Goal: Transaction & Acquisition: Obtain resource

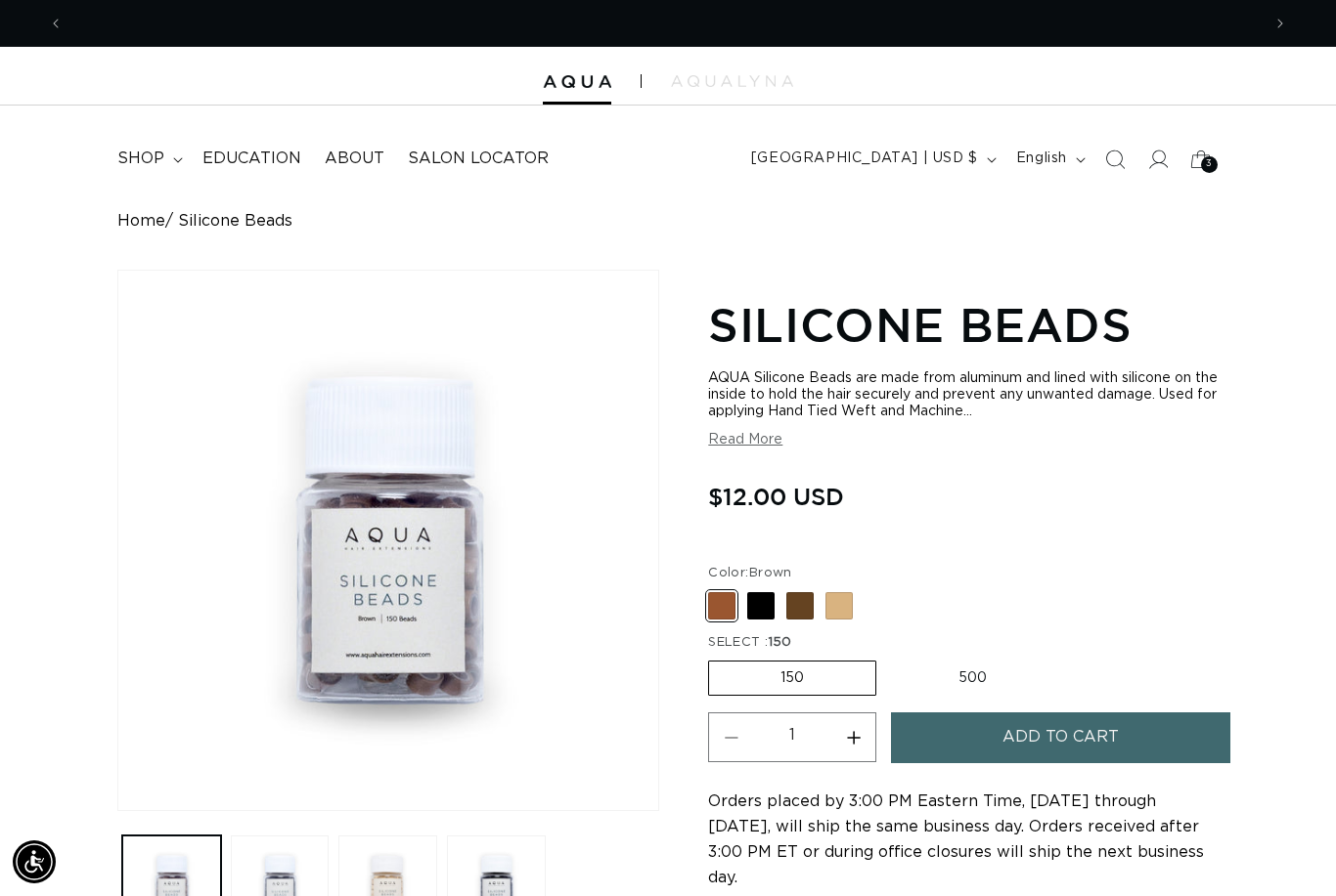
scroll to position [0, 2394]
click at [118, 811] on button "Open media 1 in modal" at bounding box center [118, 811] width 0 height 0
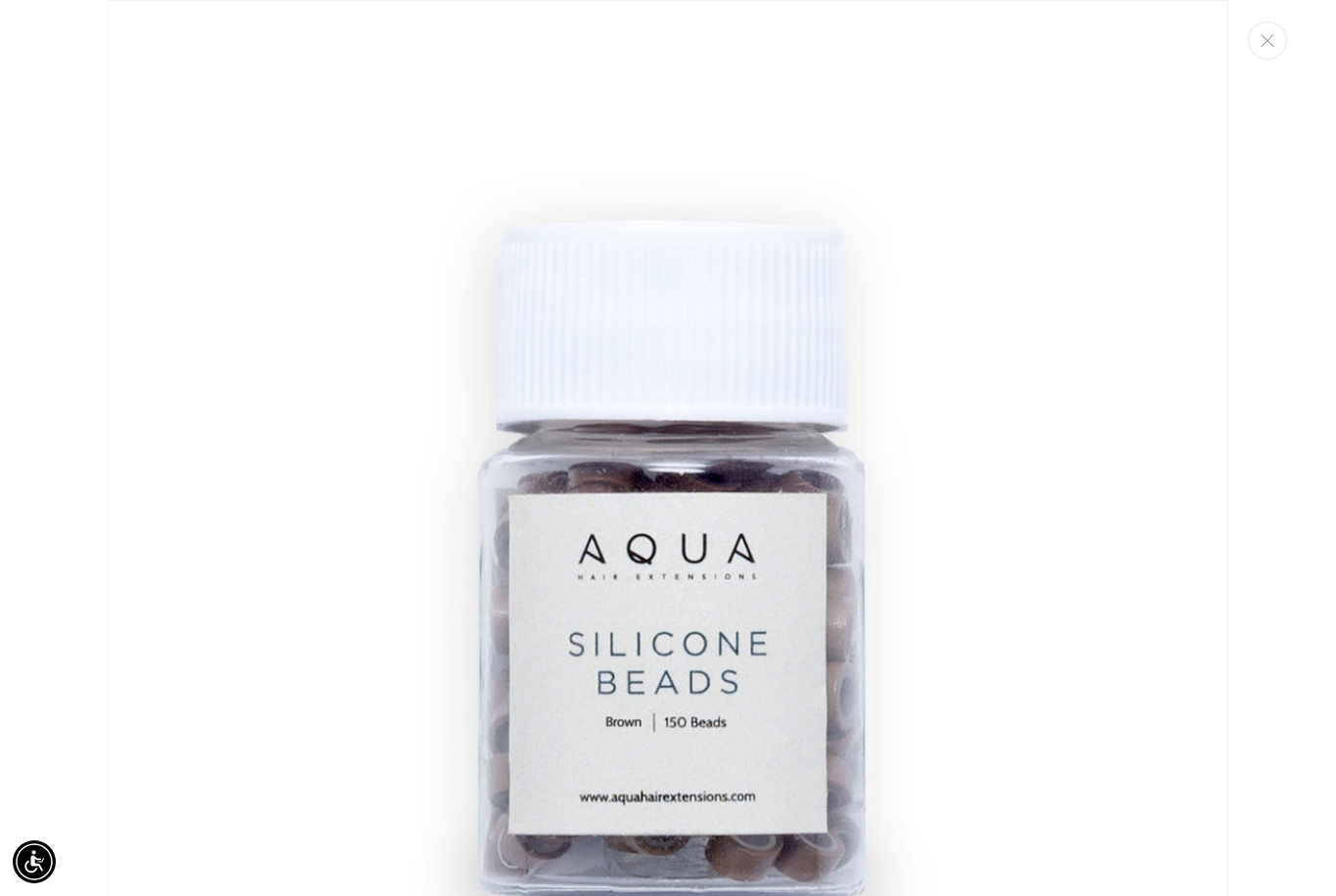
scroll to position [0, 0]
click at [159, 687] on img "Media gallery" at bounding box center [668, 560] width 1121 height 1121
click at [169, 687] on img "Media gallery" at bounding box center [668, 560] width 1121 height 1121
click at [164, 654] on img "Media gallery" at bounding box center [668, 560] width 1121 height 1121
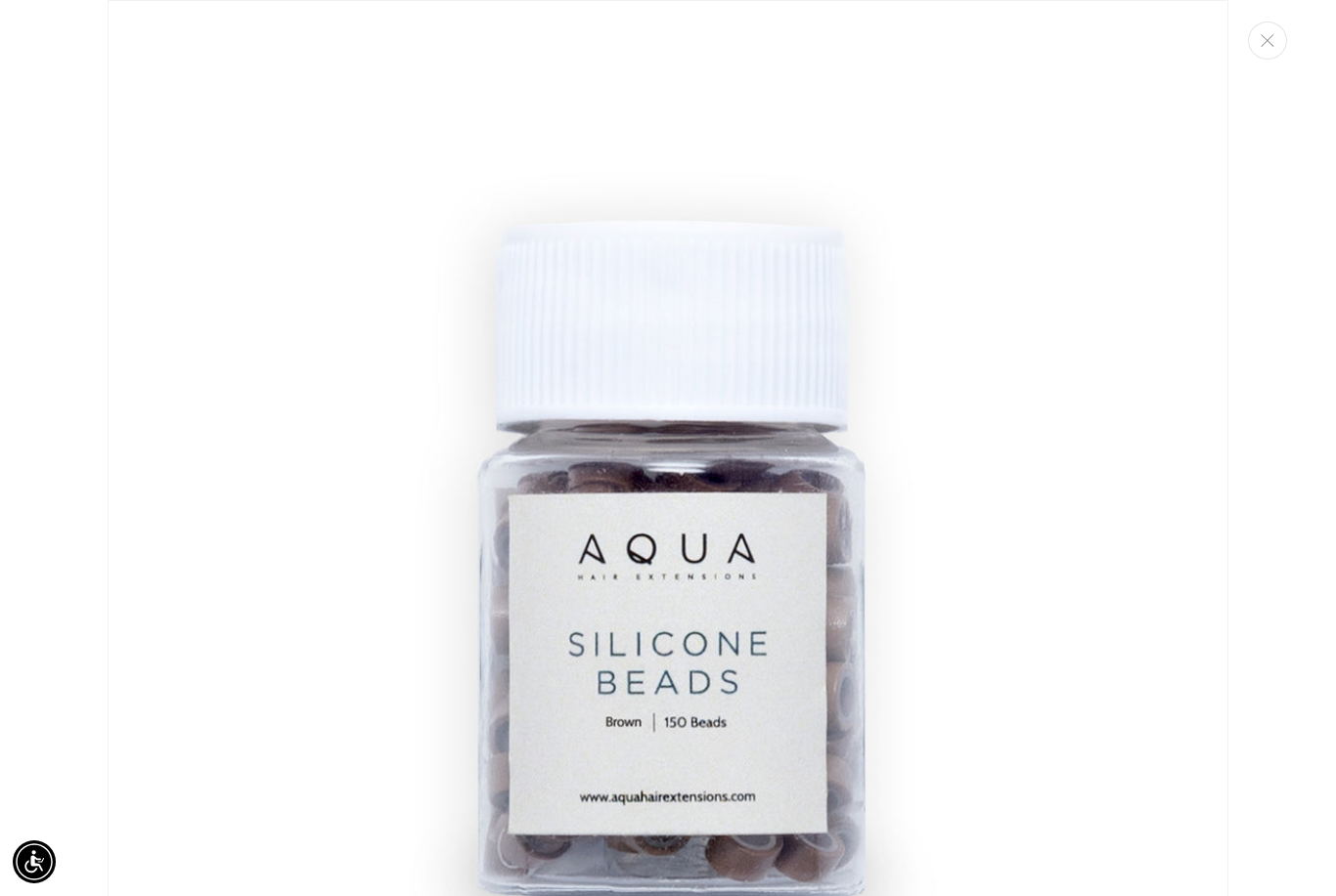
click at [1290, 54] on div "Media gallery" at bounding box center [668, 448] width 1336 height 896
click at [1275, 47] on button "Close" at bounding box center [1267, 41] width 39 height 39
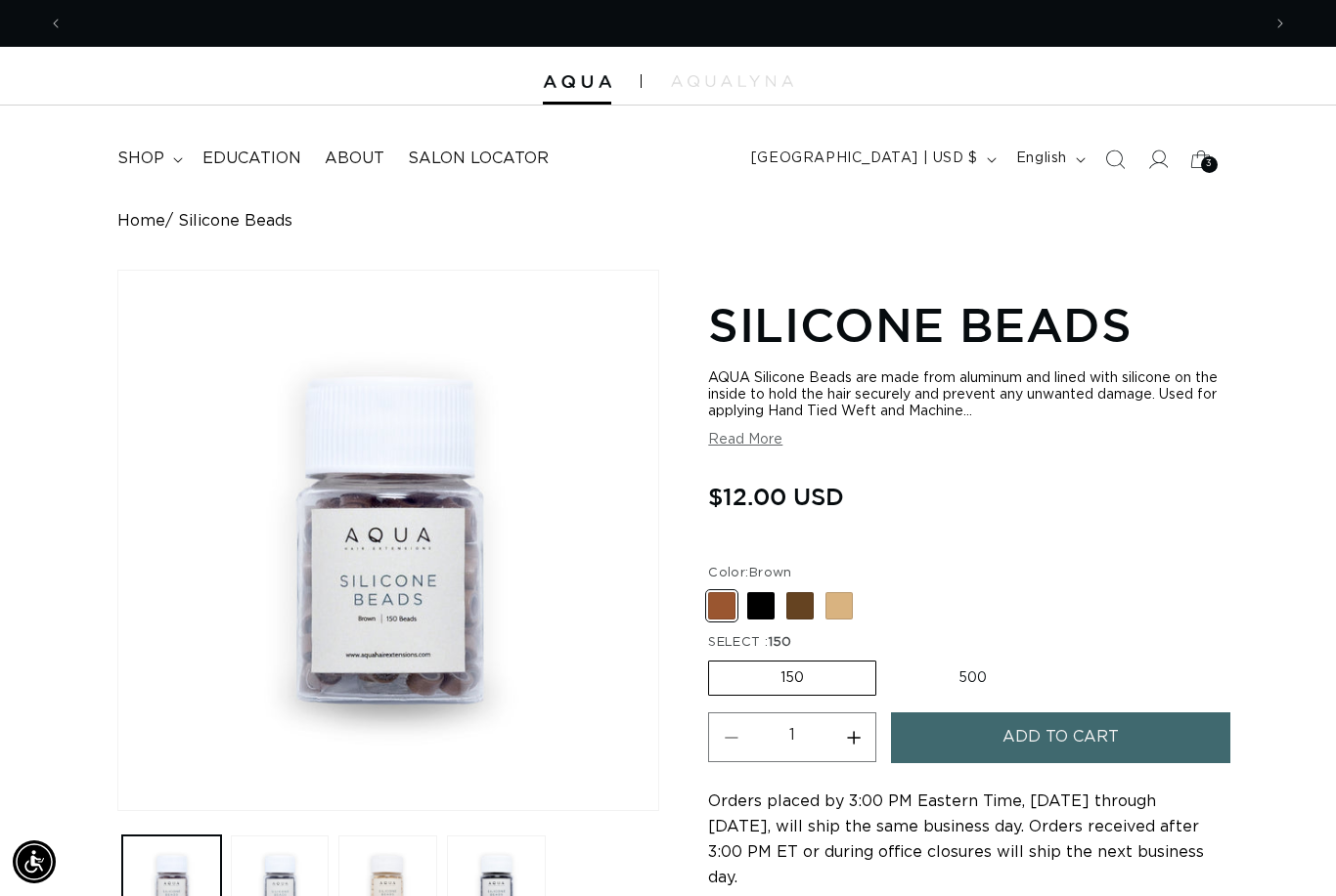
scroll to position [0, 1197]
click at [1214, 165] on div "3 3" at bounding box center [1209, 164] width 17 height 17
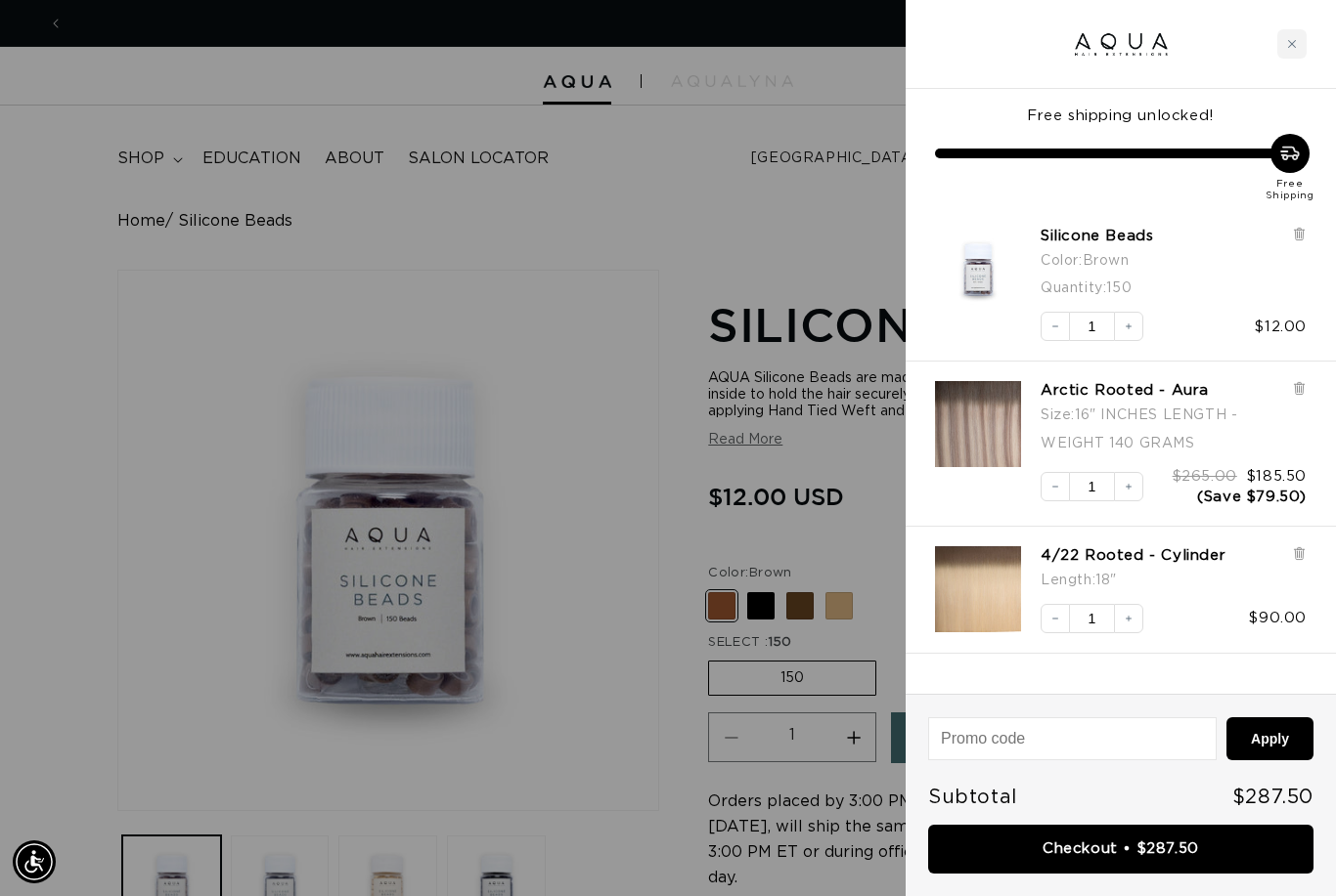
scroll to position [0, 2394]
click at [792, 197] on div at bounding box center [668, 448] width 1336 height 896
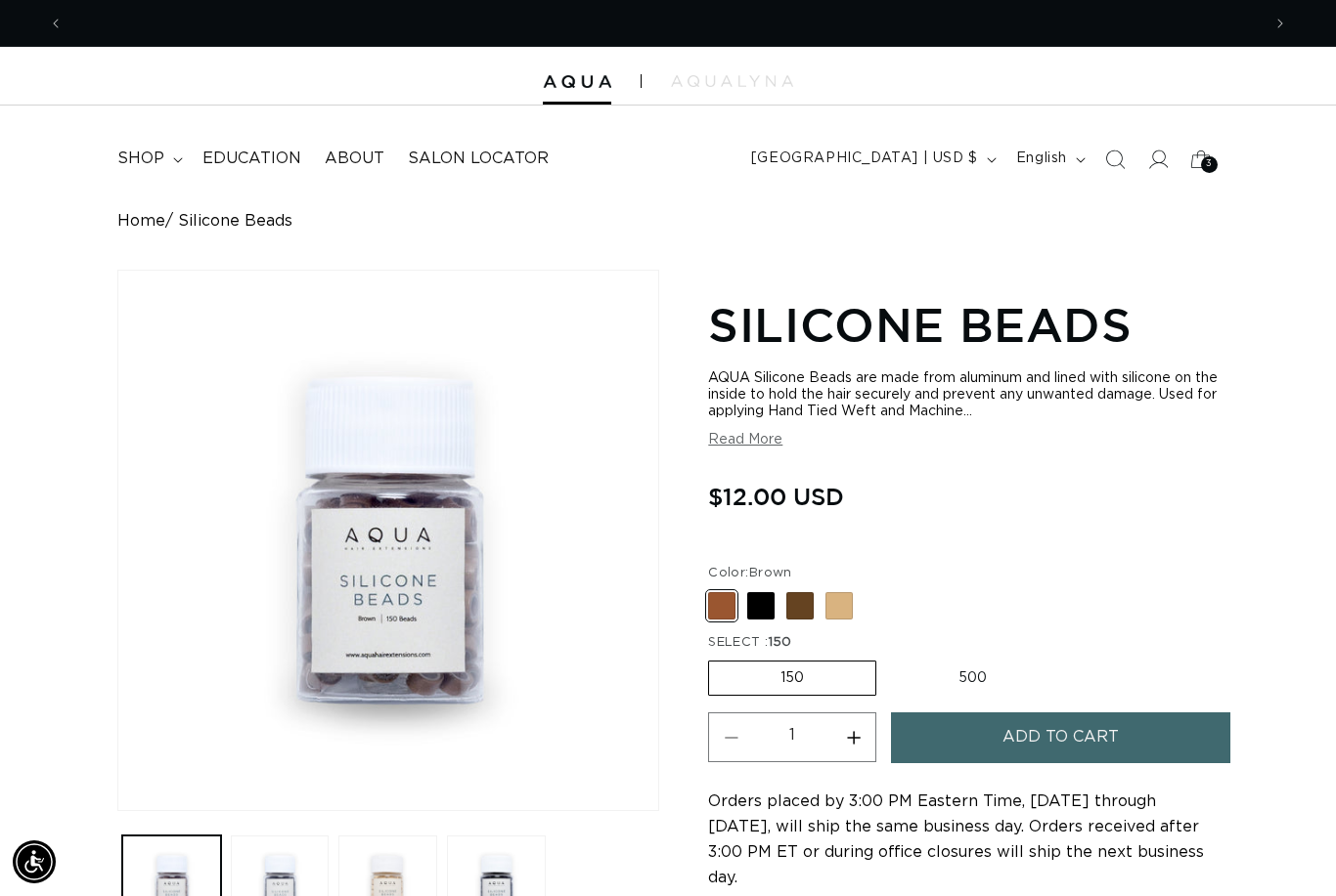
scroll to position [0, 1197]
click at [1185, 142] on icon at bounding box center [1200, 158] width 43 height 43
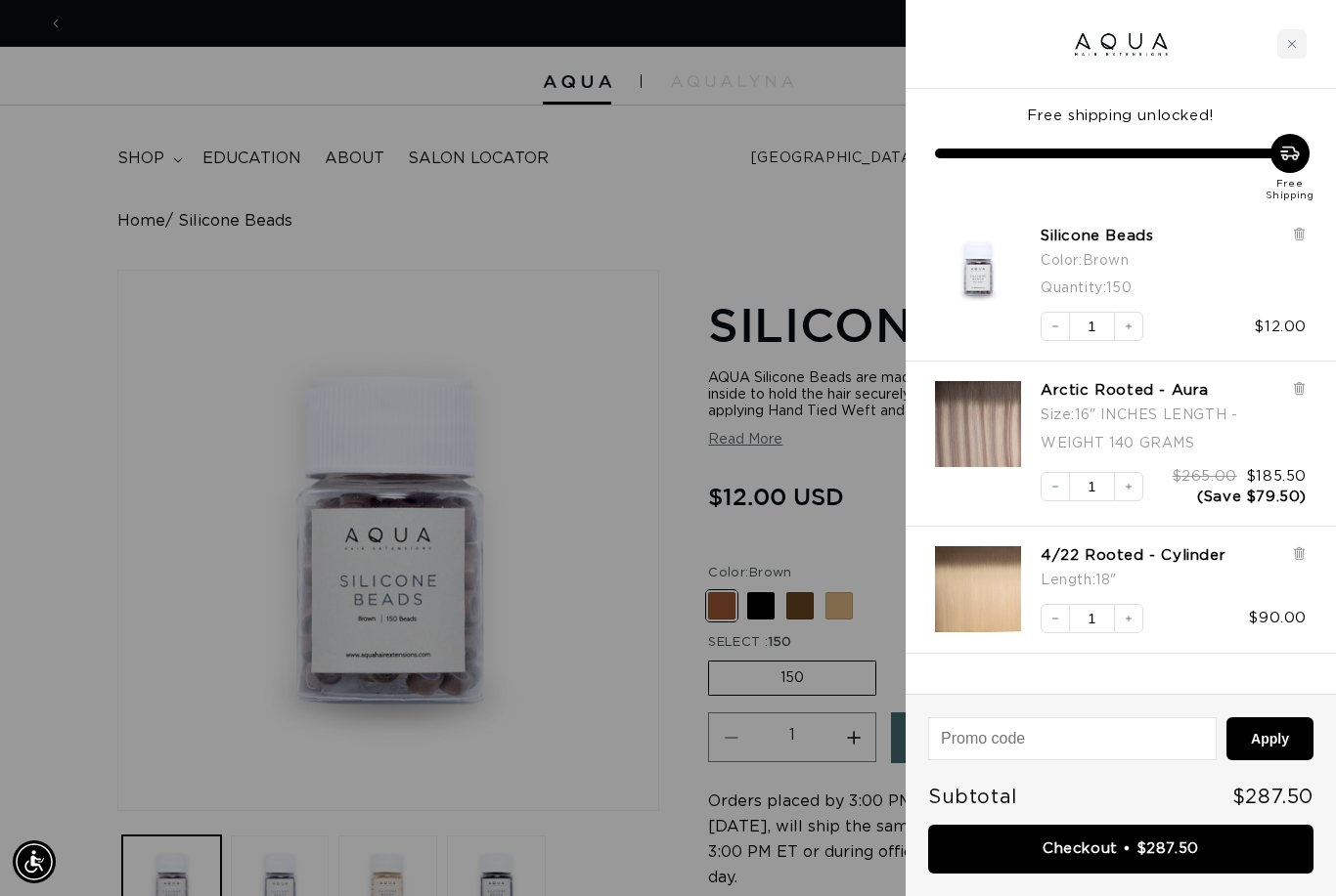
scroll to position [0, 2394]
click at [1181, 552] on link "4/22 Rooted - Cylinder" at bounding box center [1133, 556] width 185 height 20
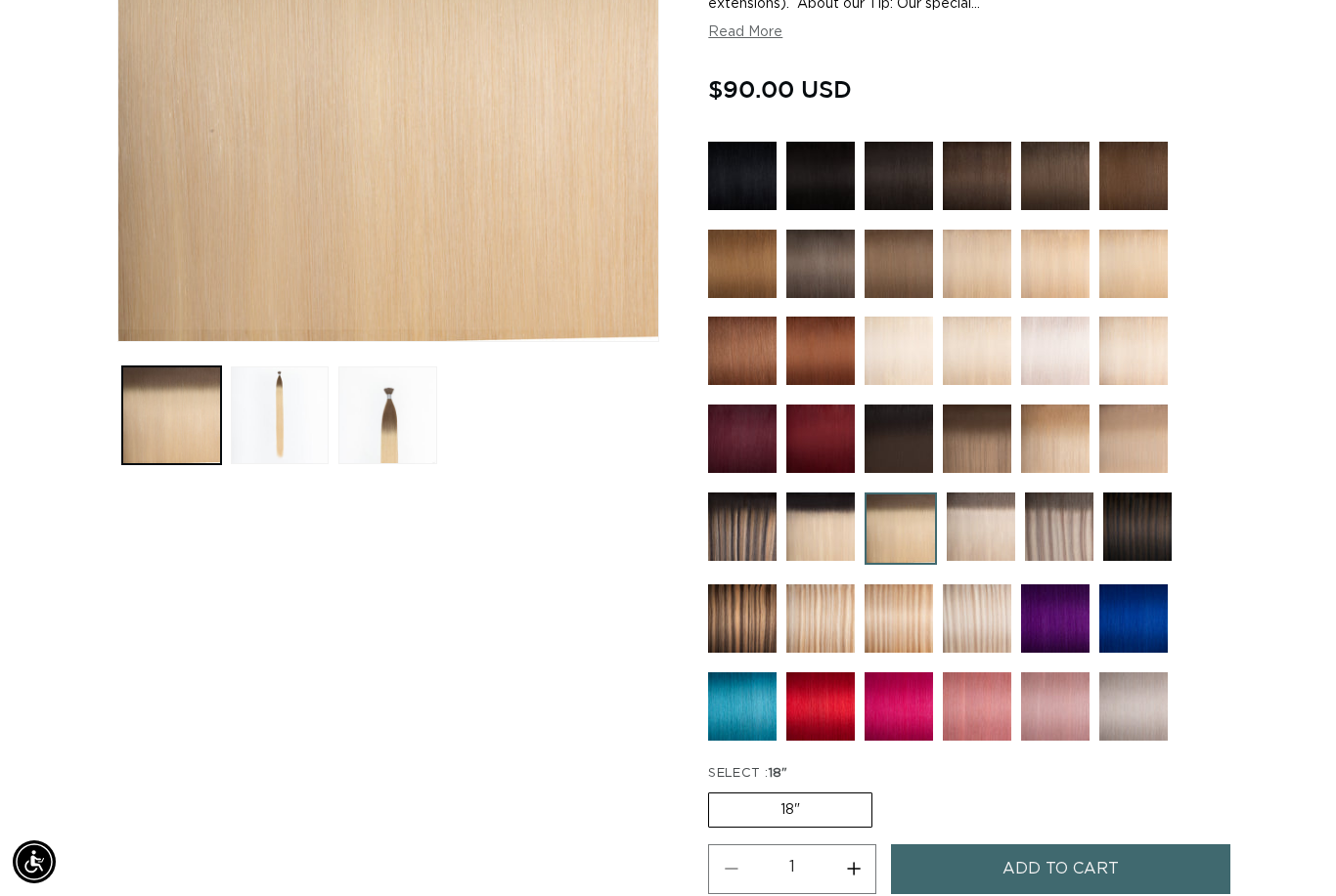
scroll to position [0, 2394]
click at [798, 818] on label "18" Variant sold out or unavailable" at bounding box center [790, 811] width 164 height 36
click at [714, 790] on input "18" Variant sold out or unavailable" at bounding box center [713, 789] width 1 height 1
click at [963, 450] on img at bounding box center [976, 439] width 68 height 68
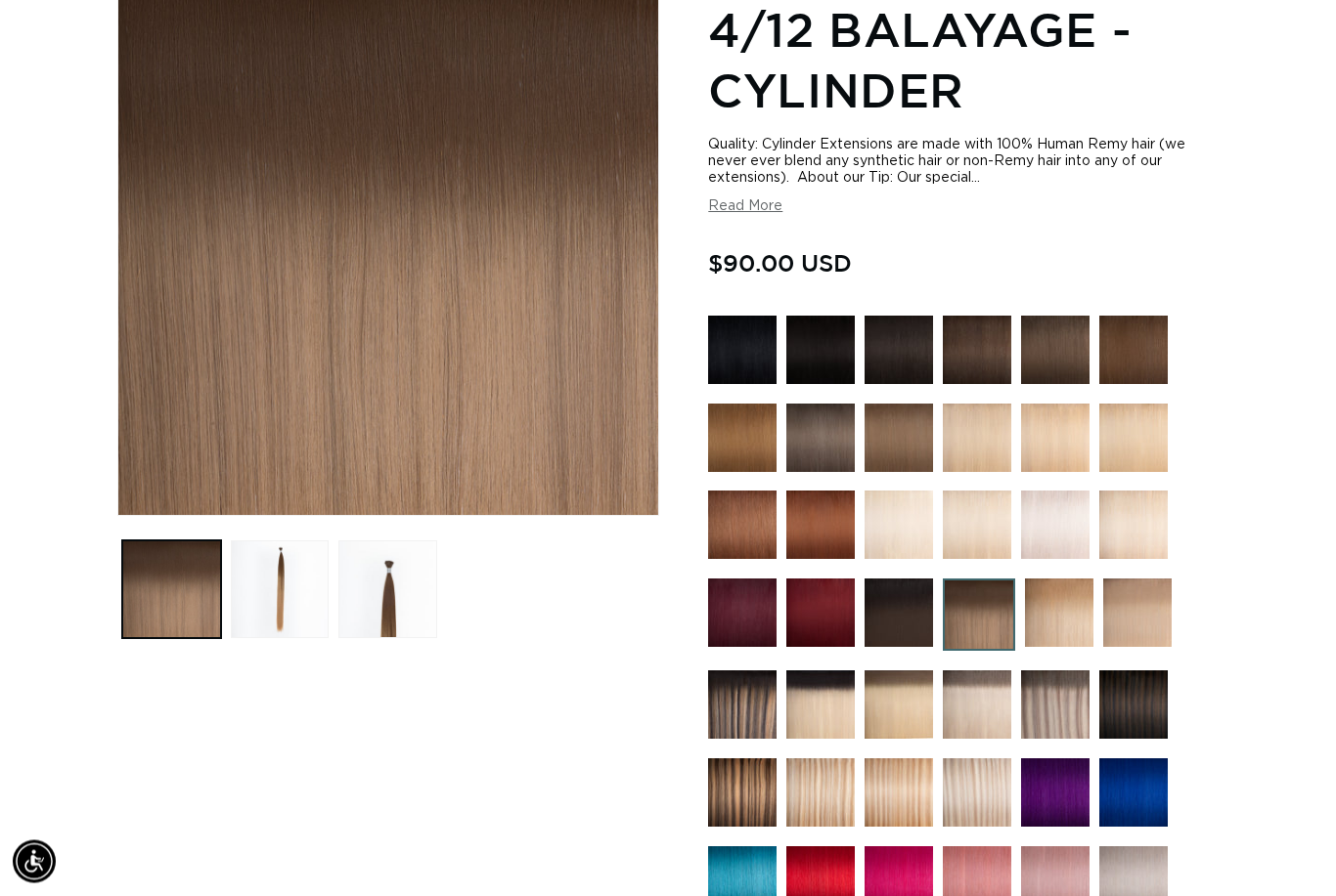
scroll to position [0, 1197]
click at [280, 590] on button "Load image 2 in gallery view" at bounding box center [280, 590] width 99 height 99
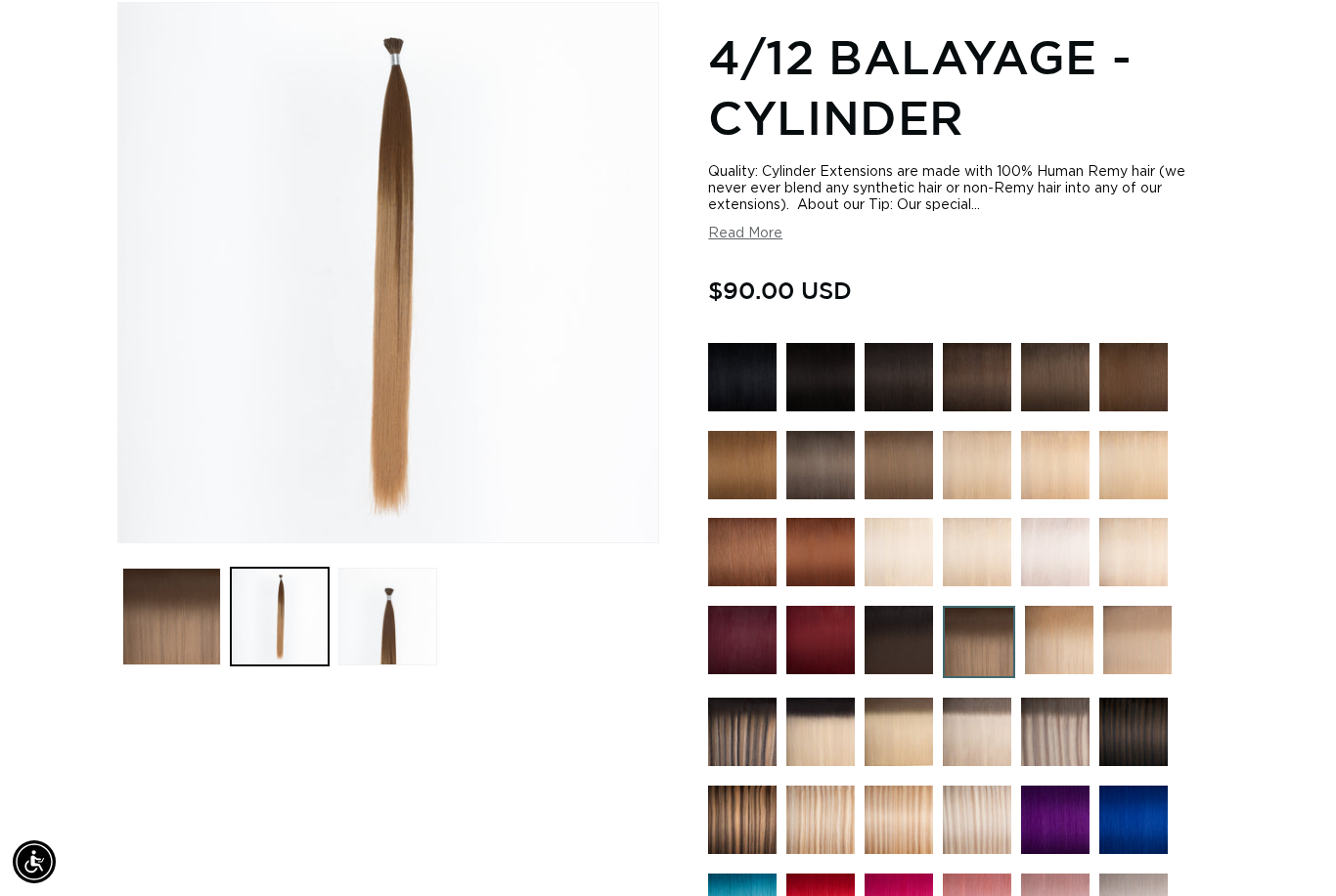
scroll to position [0, 2394]
click at [1062, 647] on img at bounding box center [1059, 640] width 68 height 68
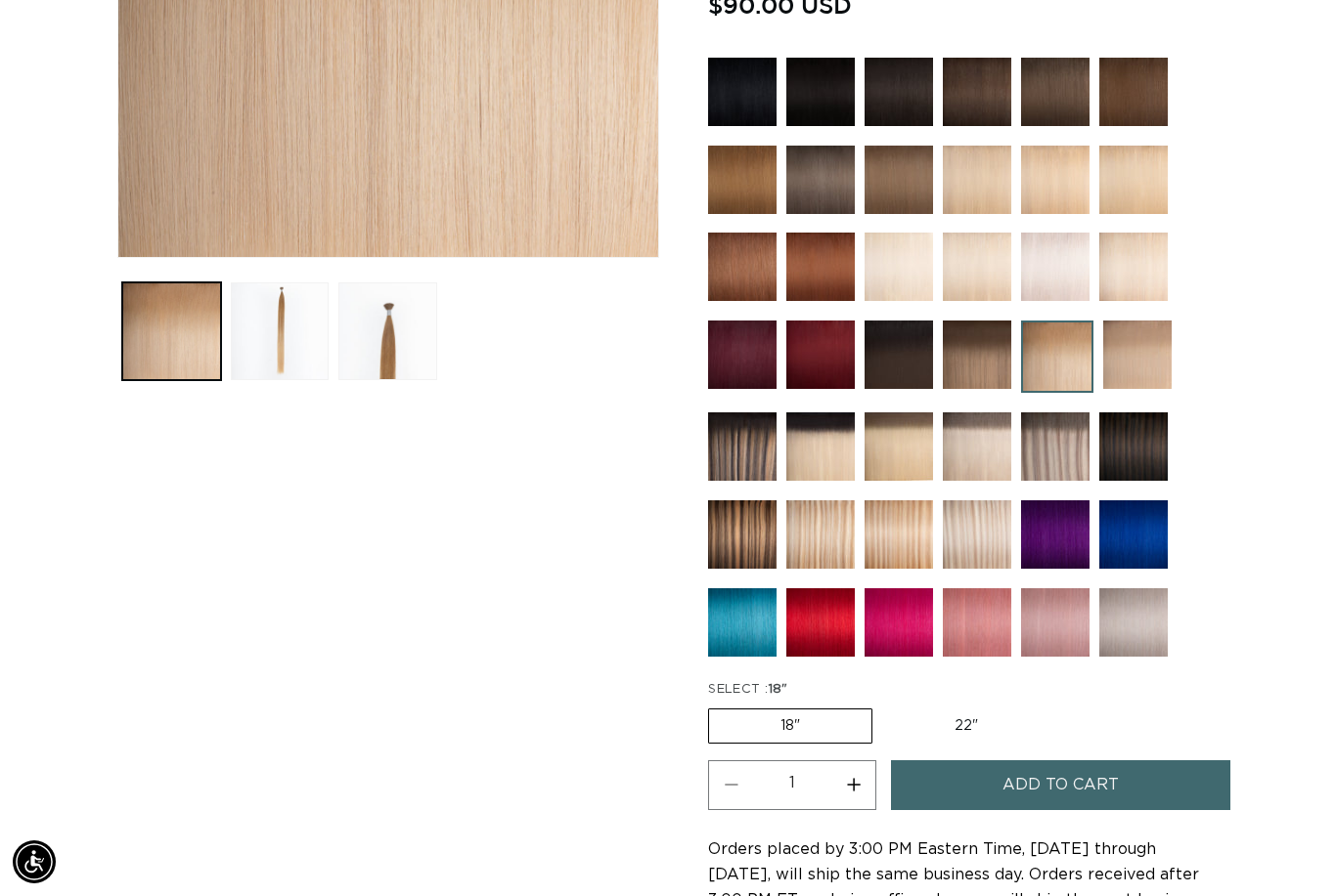
scroll to position [554, 0]
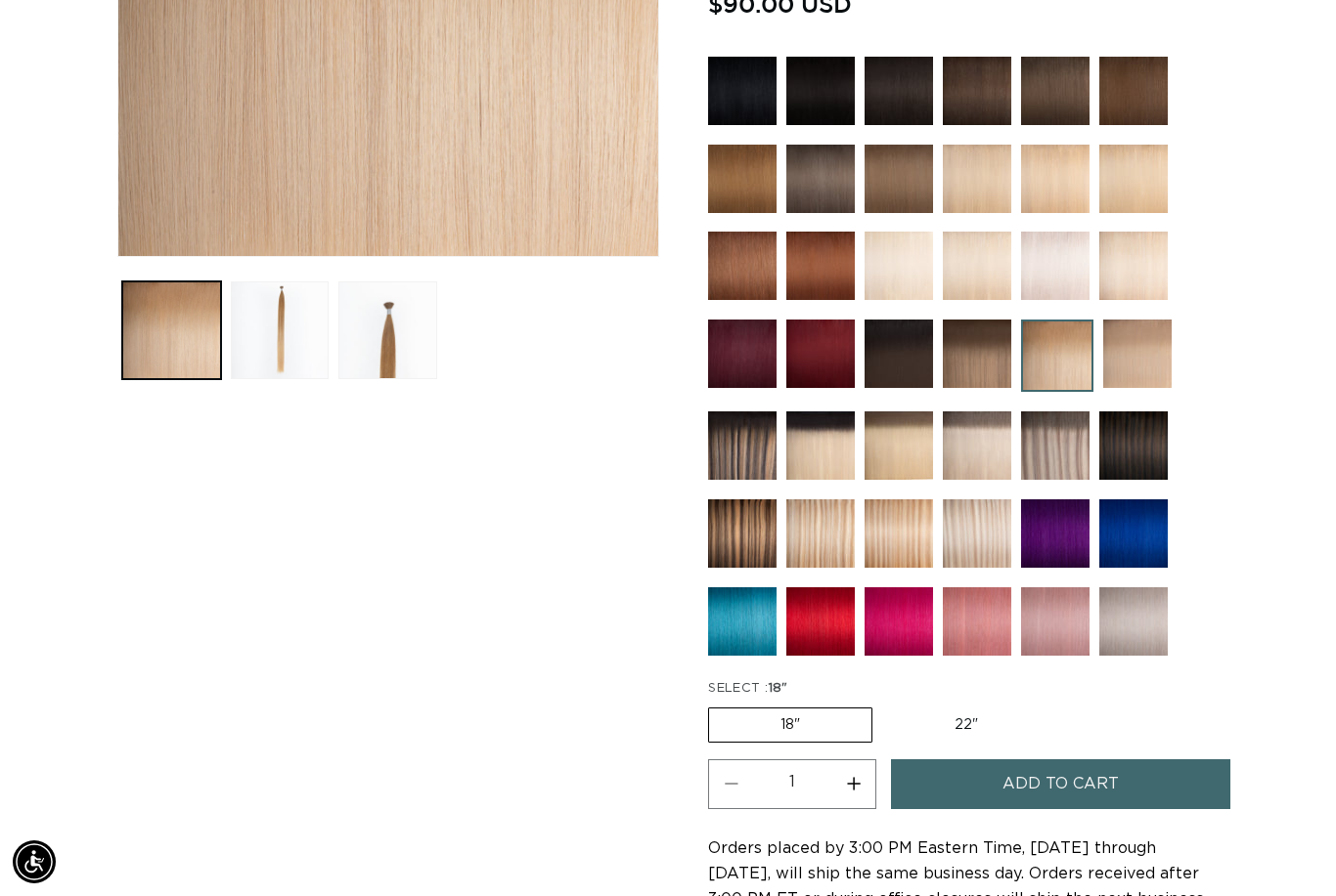
click at [733, 467] on img at bounding box center [742, 446] width 68 height 68
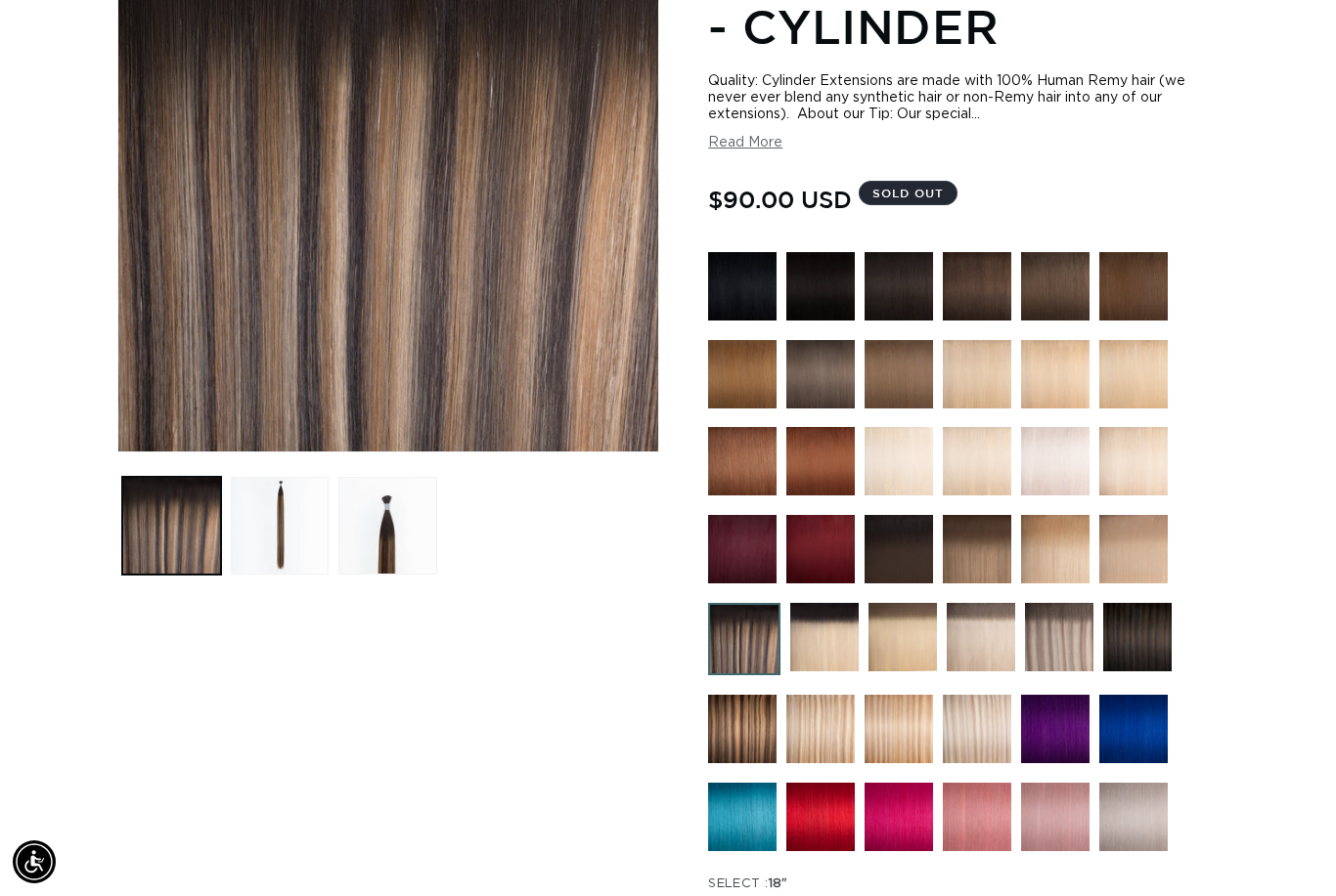
scroll to position [352, 0]
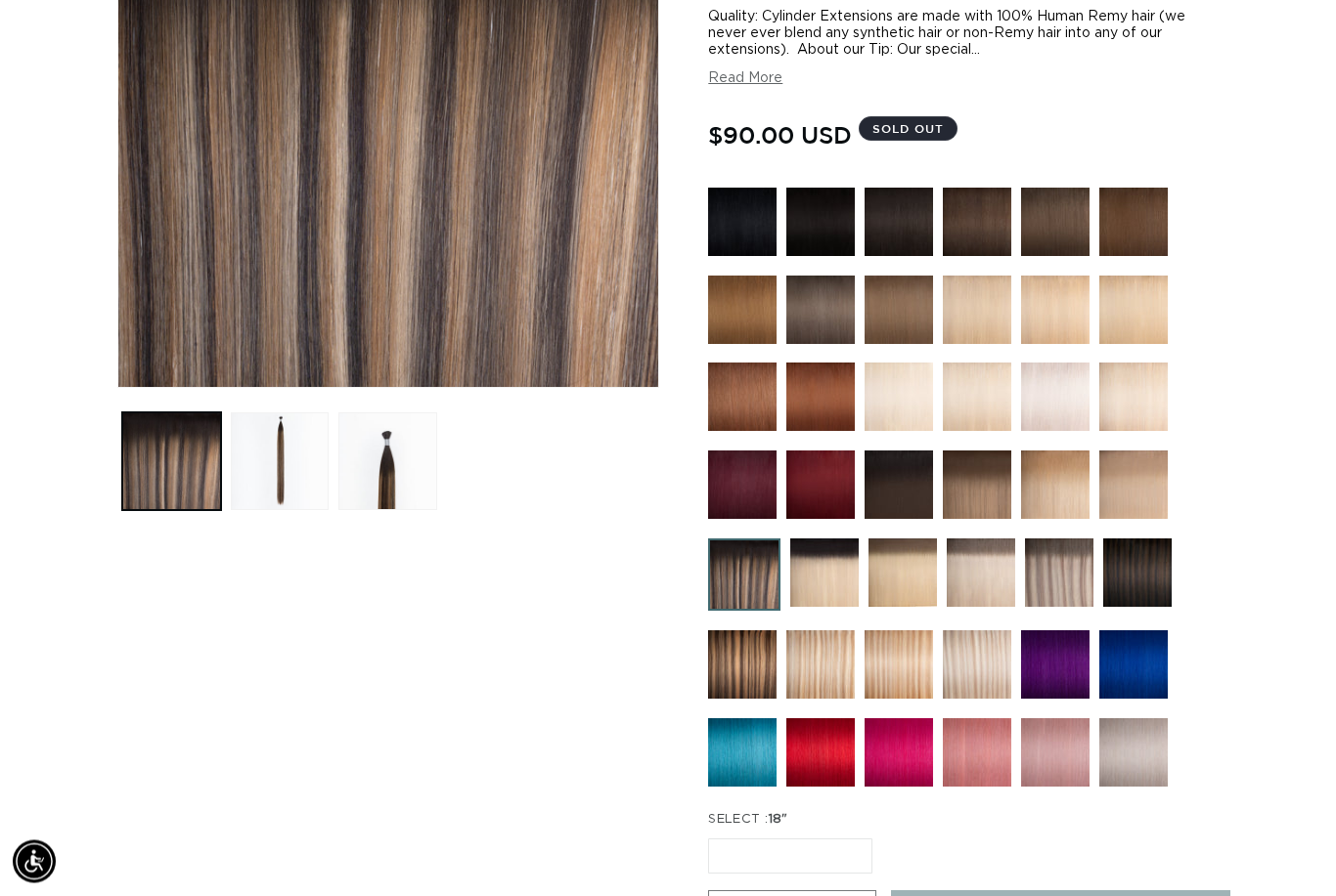
scroll to position [426, 0]
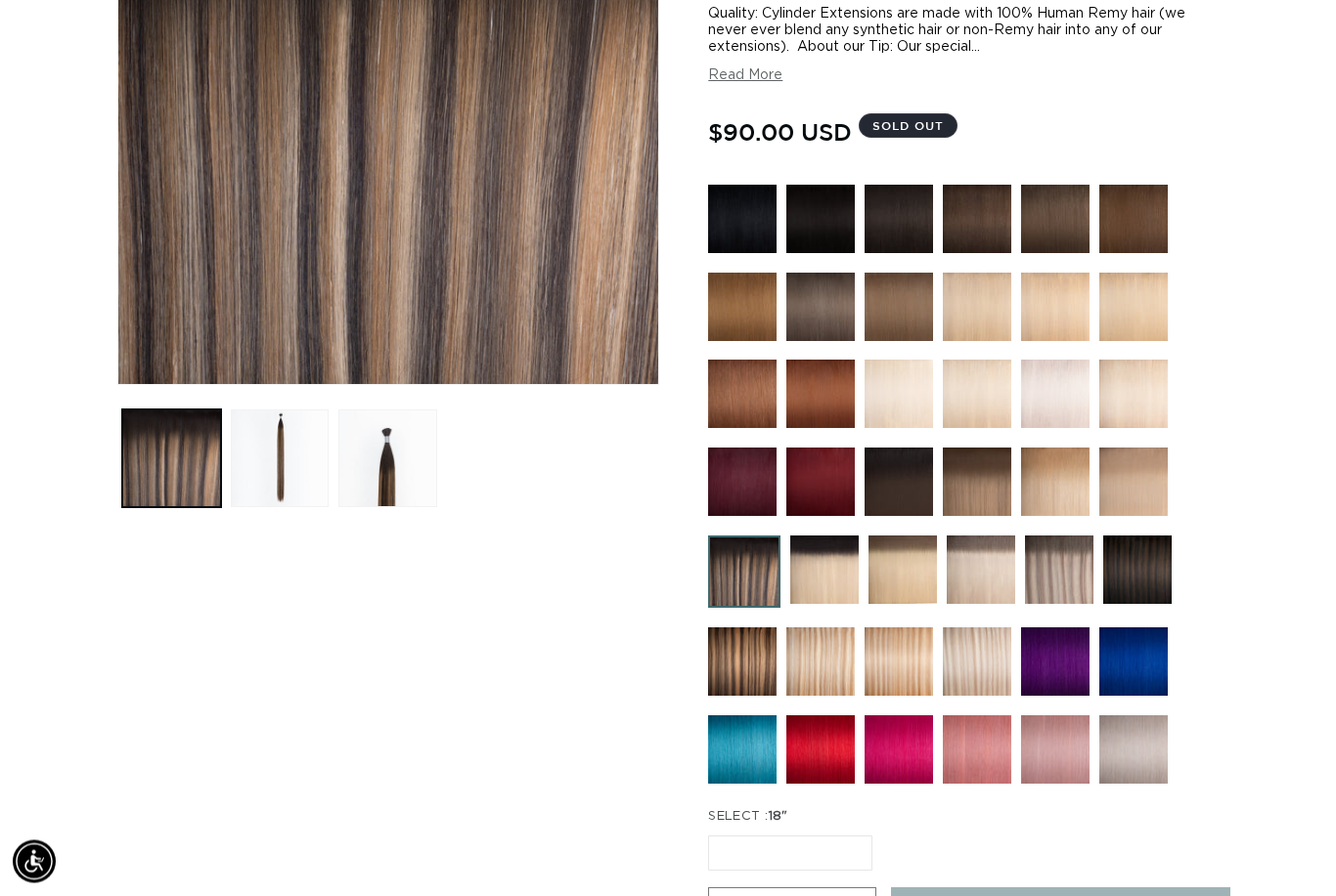
click at [758, 666] on img at bounding box center [742, 662] width 68 height 68
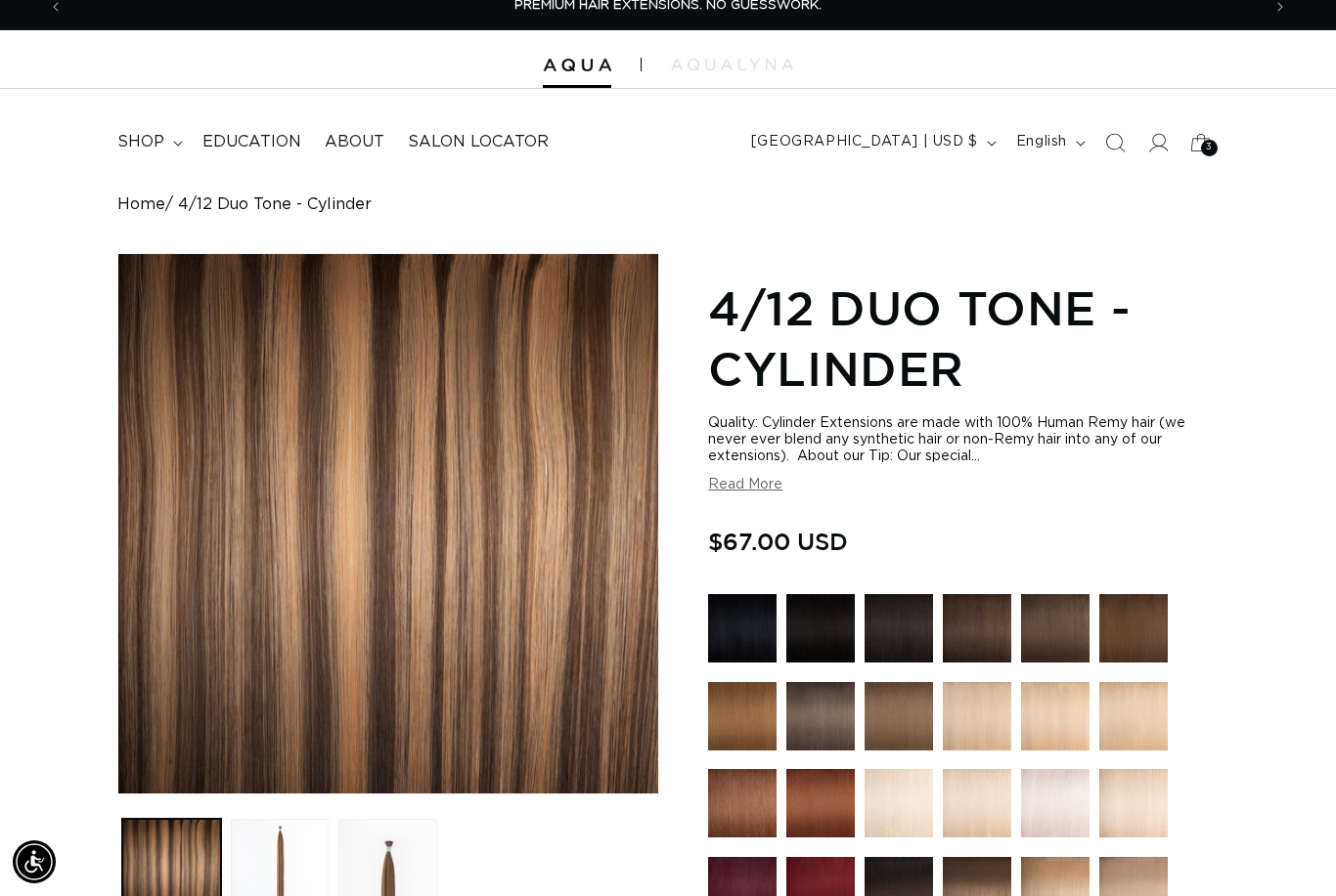
scroll to position [36, 0]
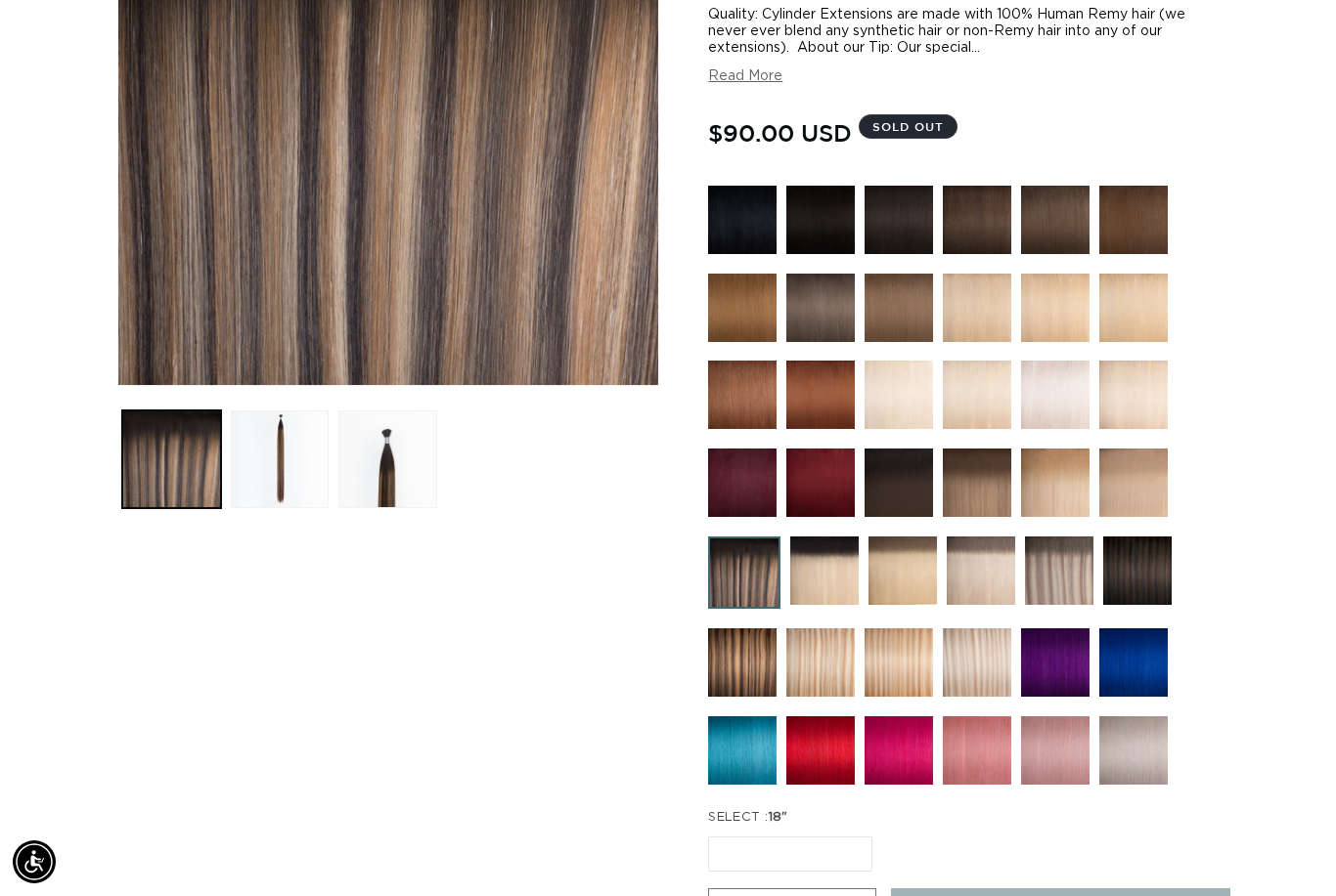
scroll to position [0, 1197]
click at [805, 586] on img at bounding box center [824, 570] width 68 height 68
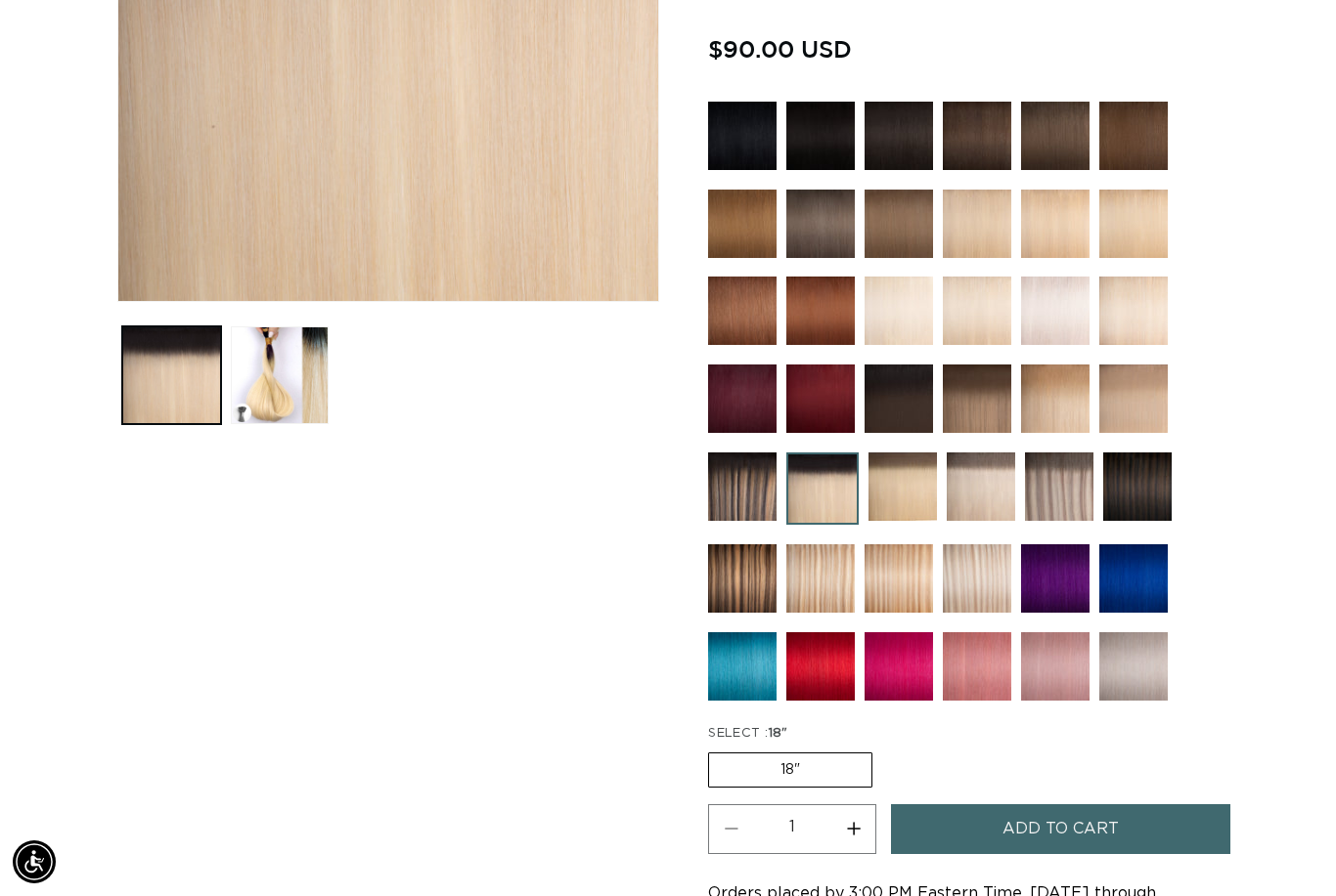
scroll to position [0, 2394]
click at [1083, 498] on img at bounding box center [1059, 486] width 68 height 68
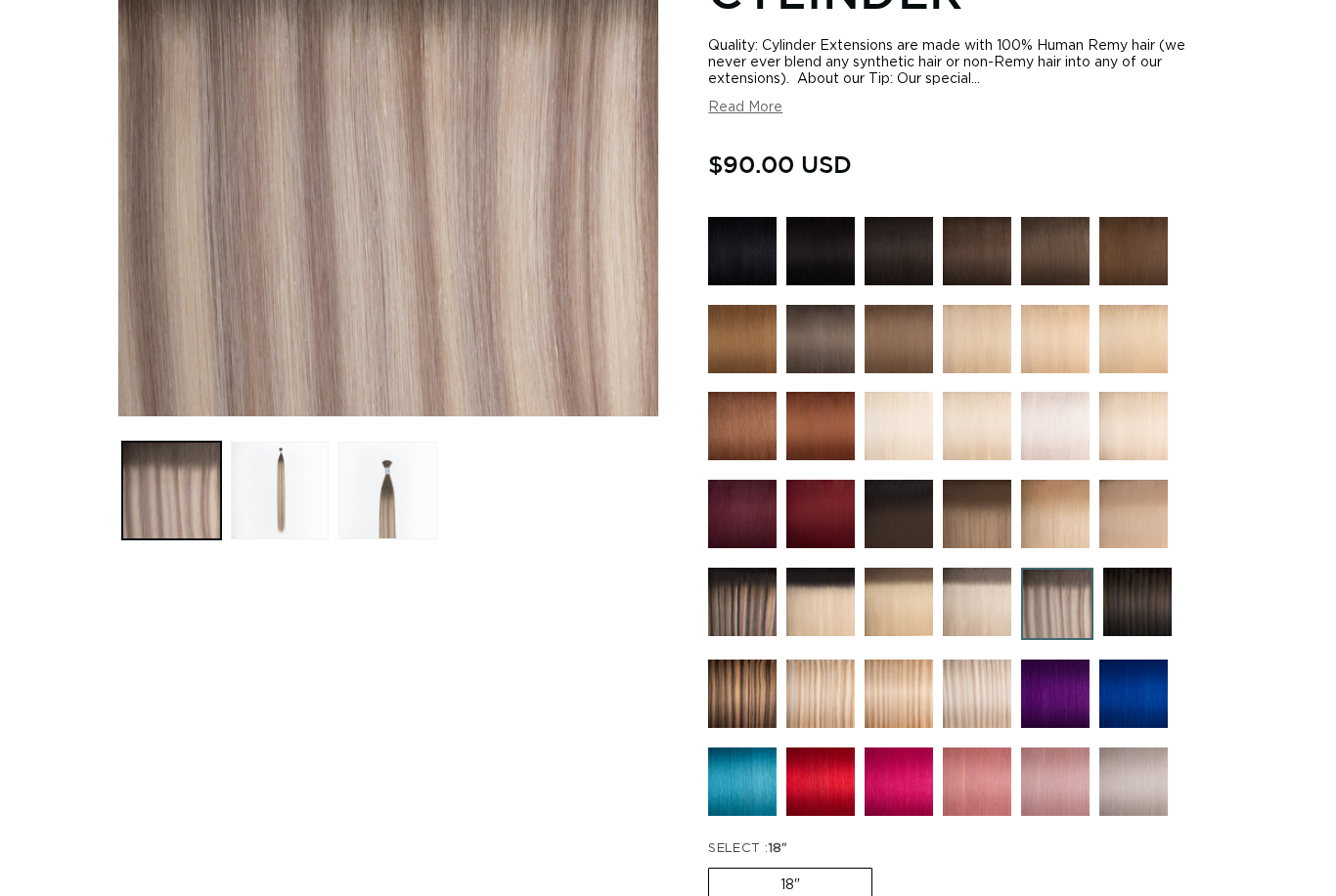
scroll to position [418, 0]
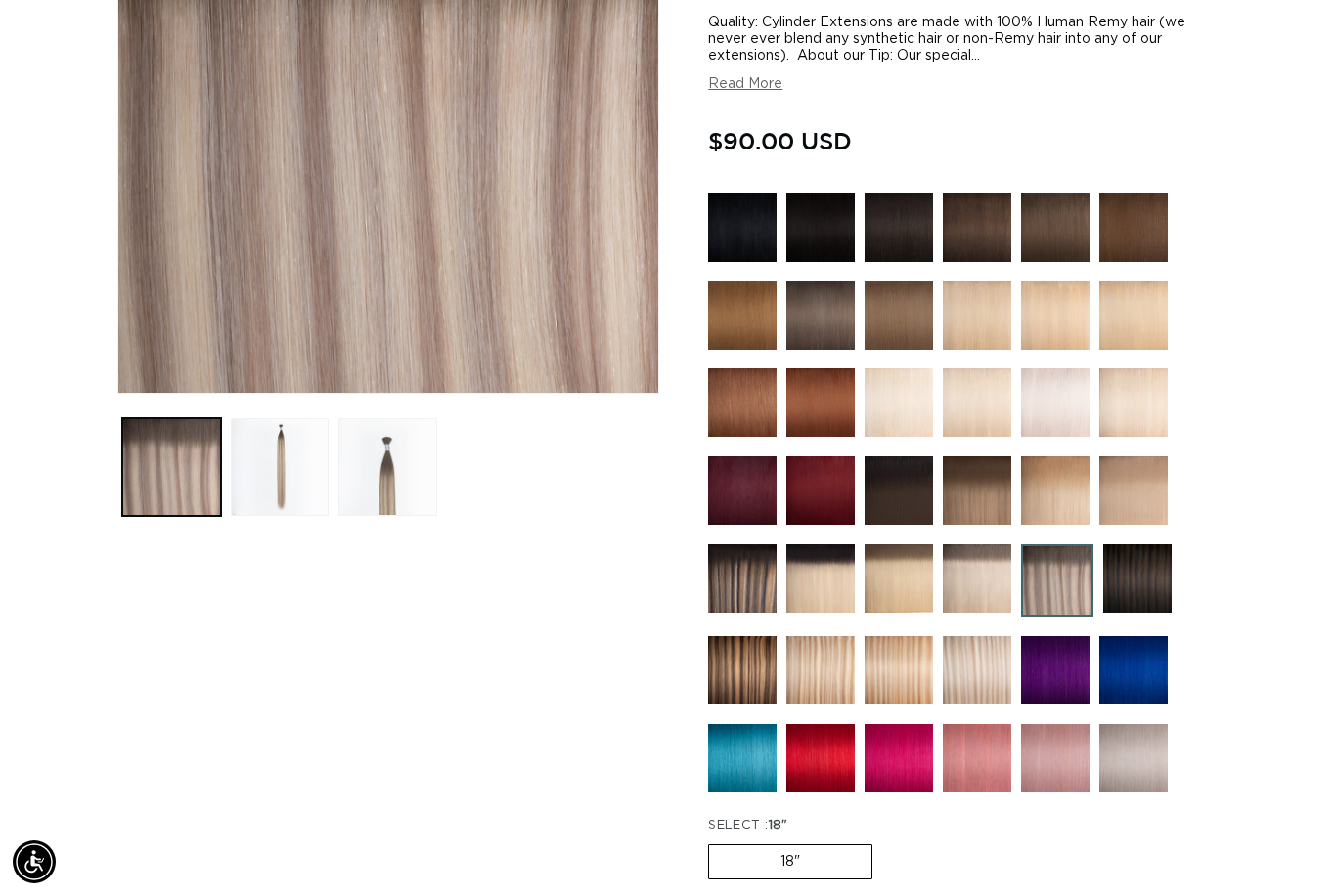
click at [727, 599] on img at bounding box center [742, 578] width 68 height 68
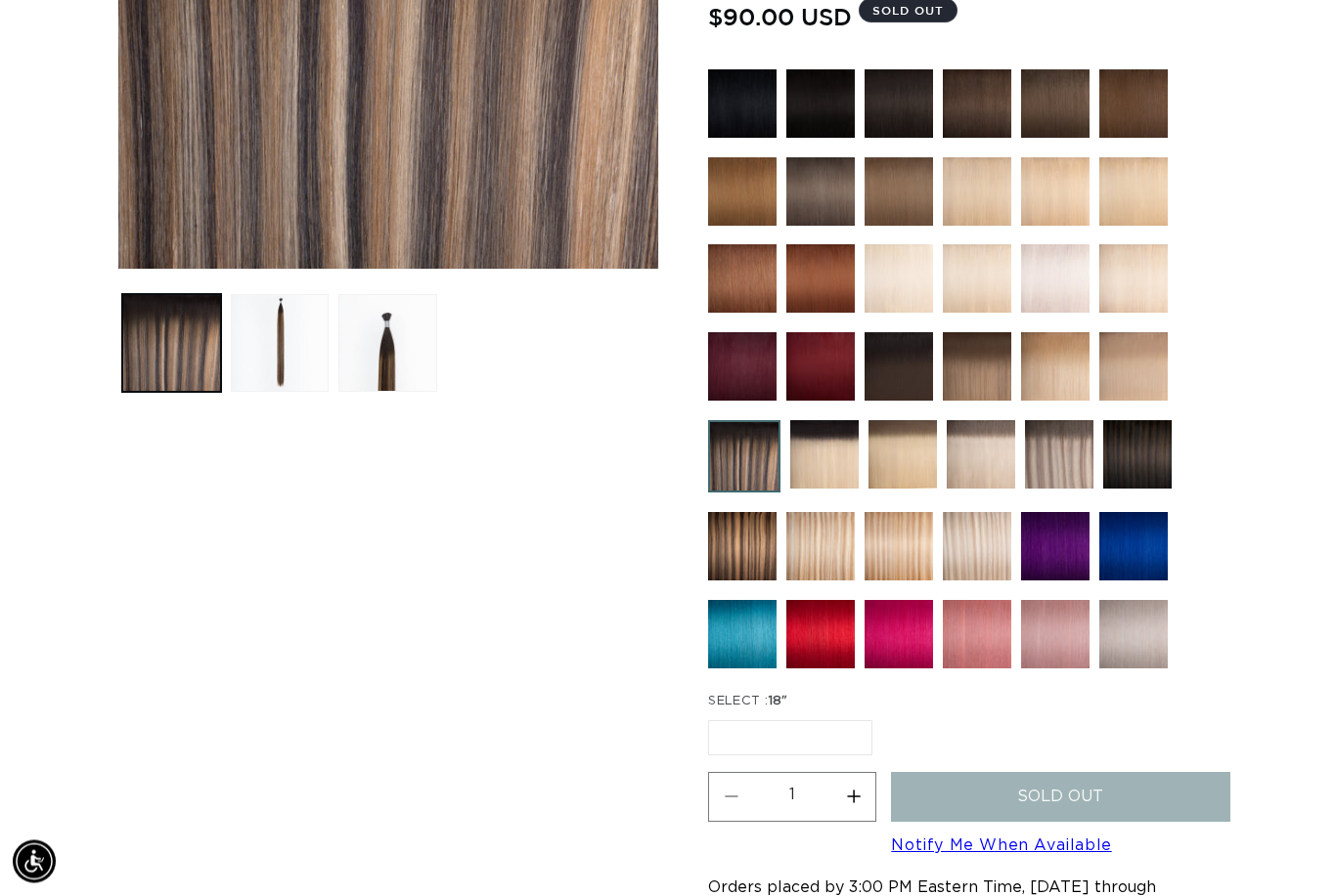
scroll to position [556, 0]
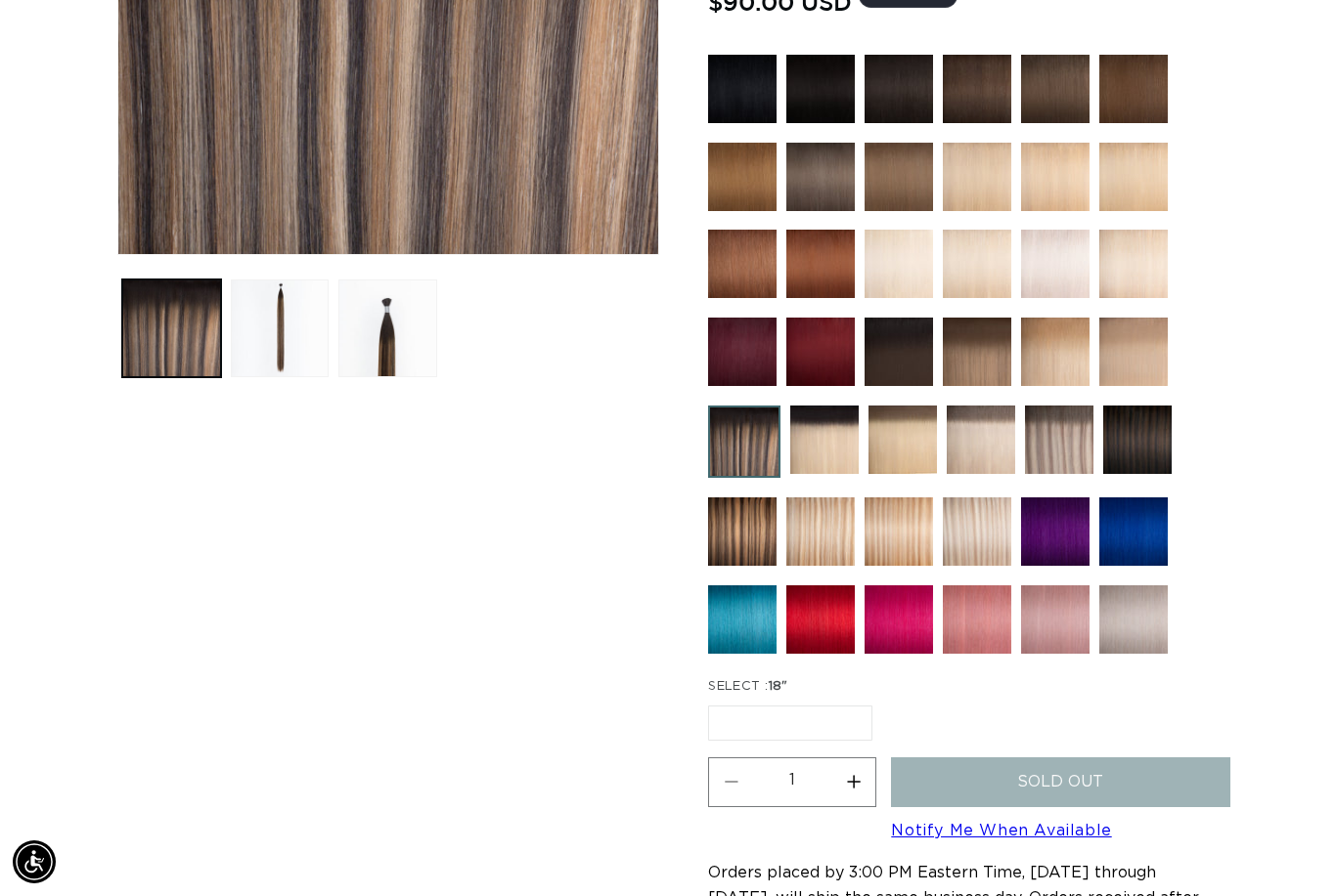
click at [911, 364] on img at bounding box center [898, 351] width 68 height 68
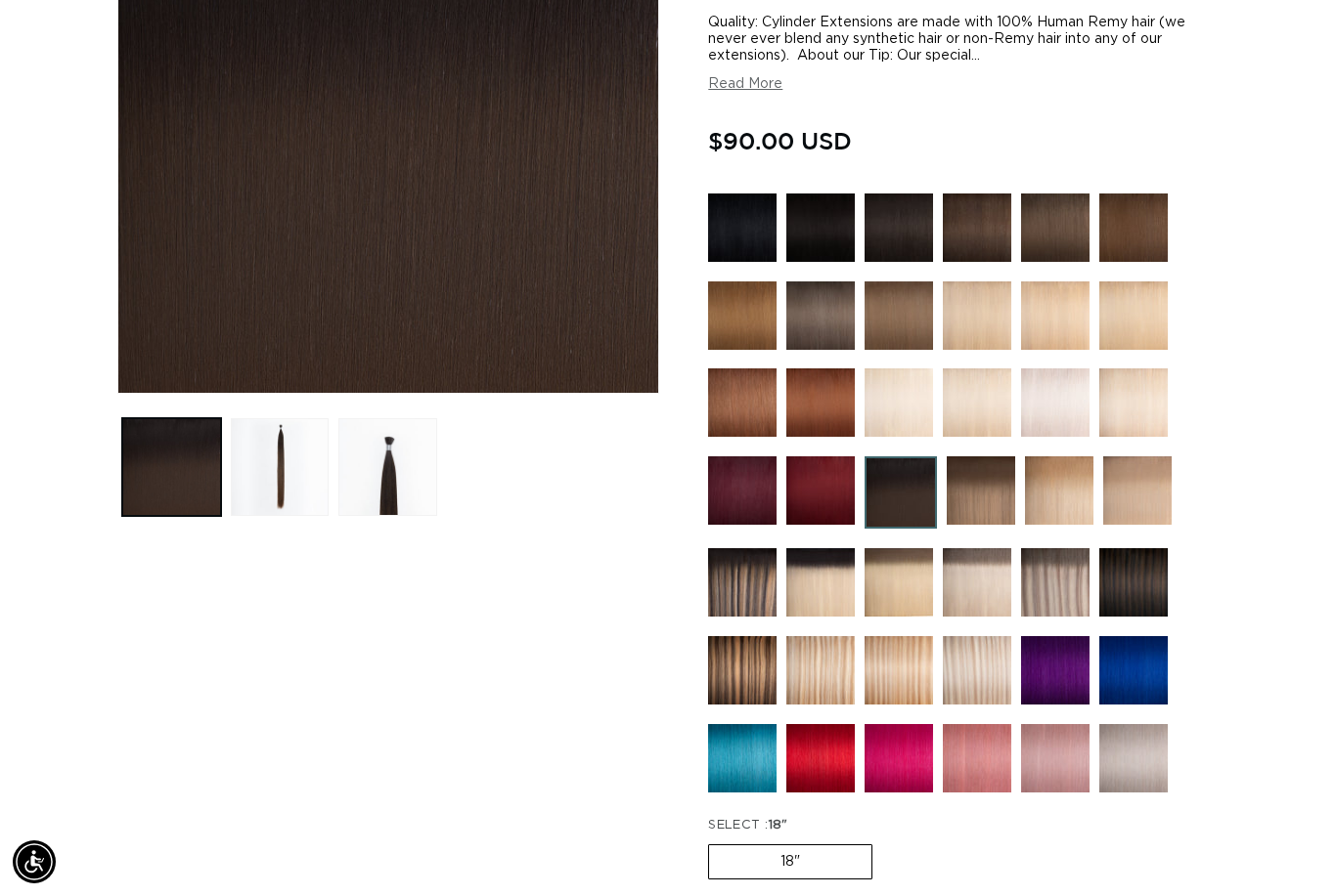
click at [731, 601] on img at bounding box center [742, 582] width 68 height 68
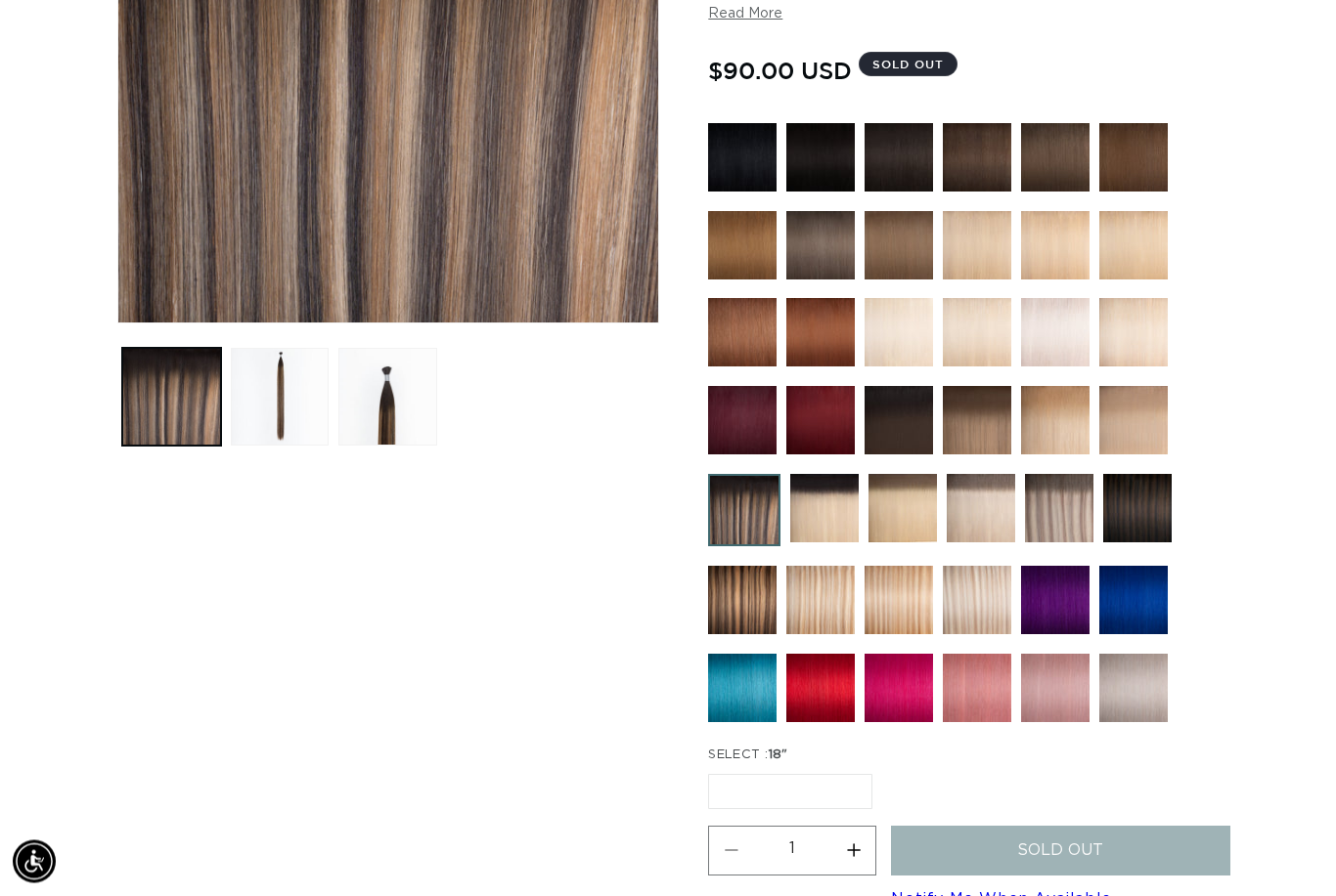
scroll to position [490, 0]
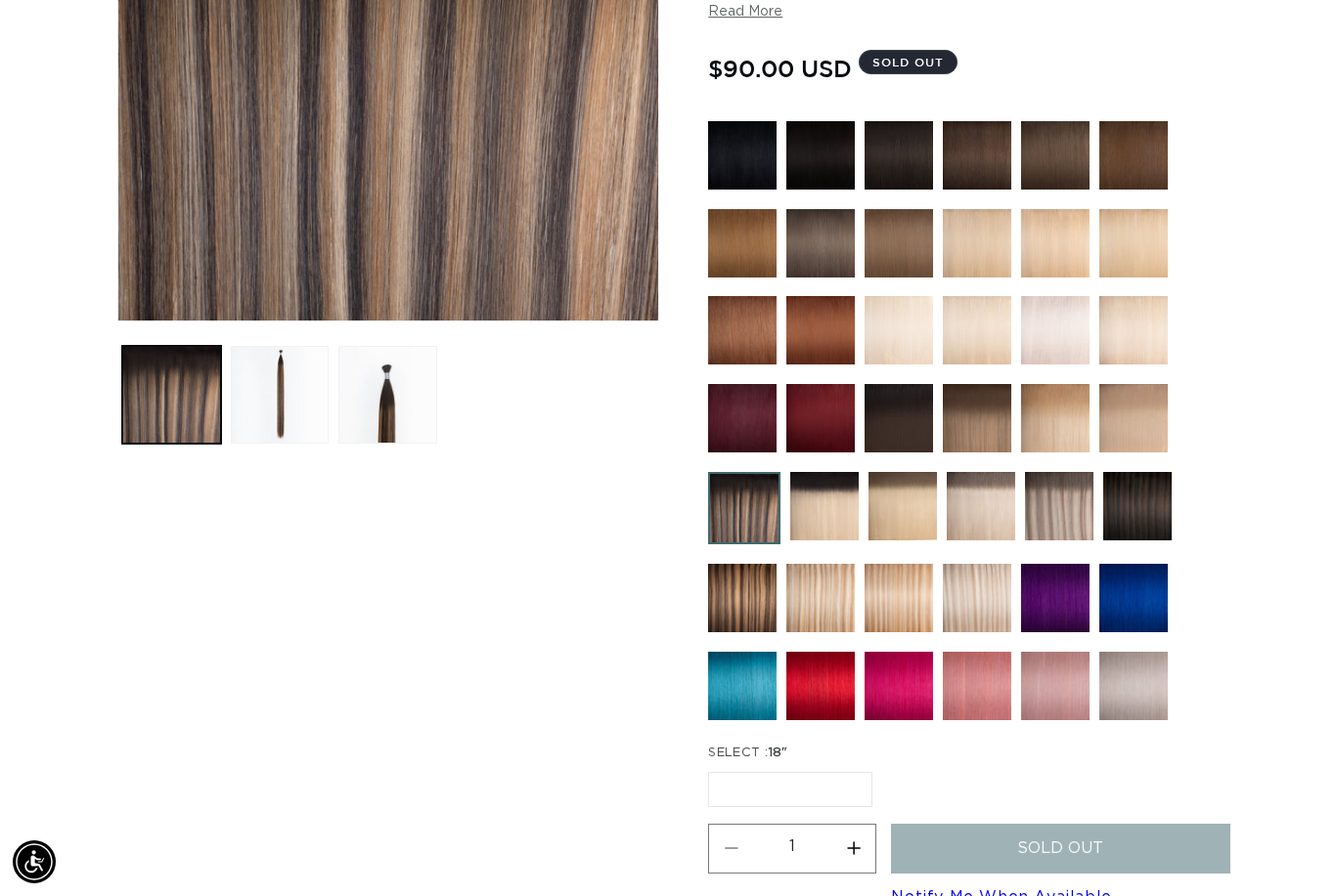
click at [883, 429] on img at bounding box center [898, 418] width 68 height 68
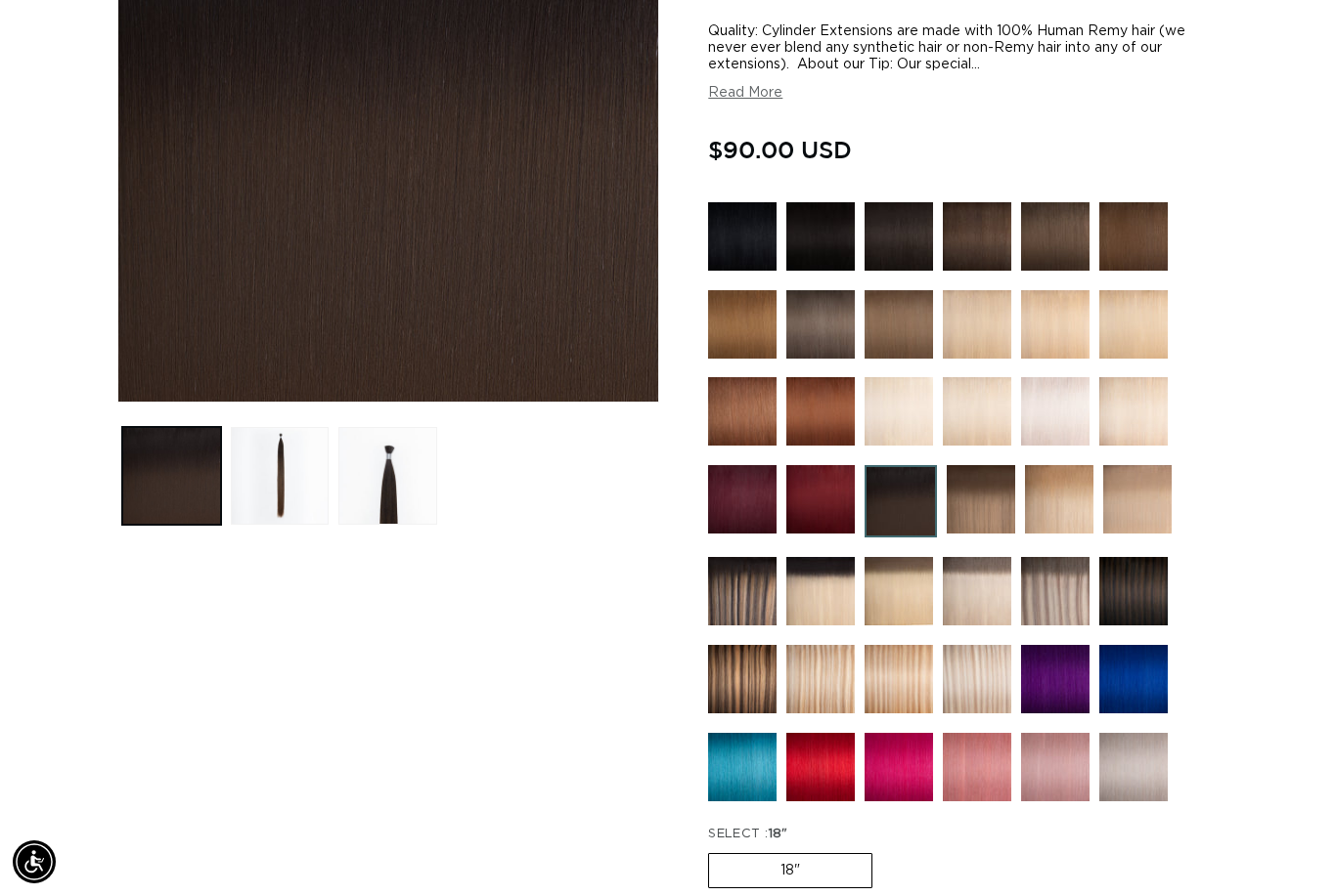
click at [828, 615] on img at bounding box center [820, 591] width 68 height 68
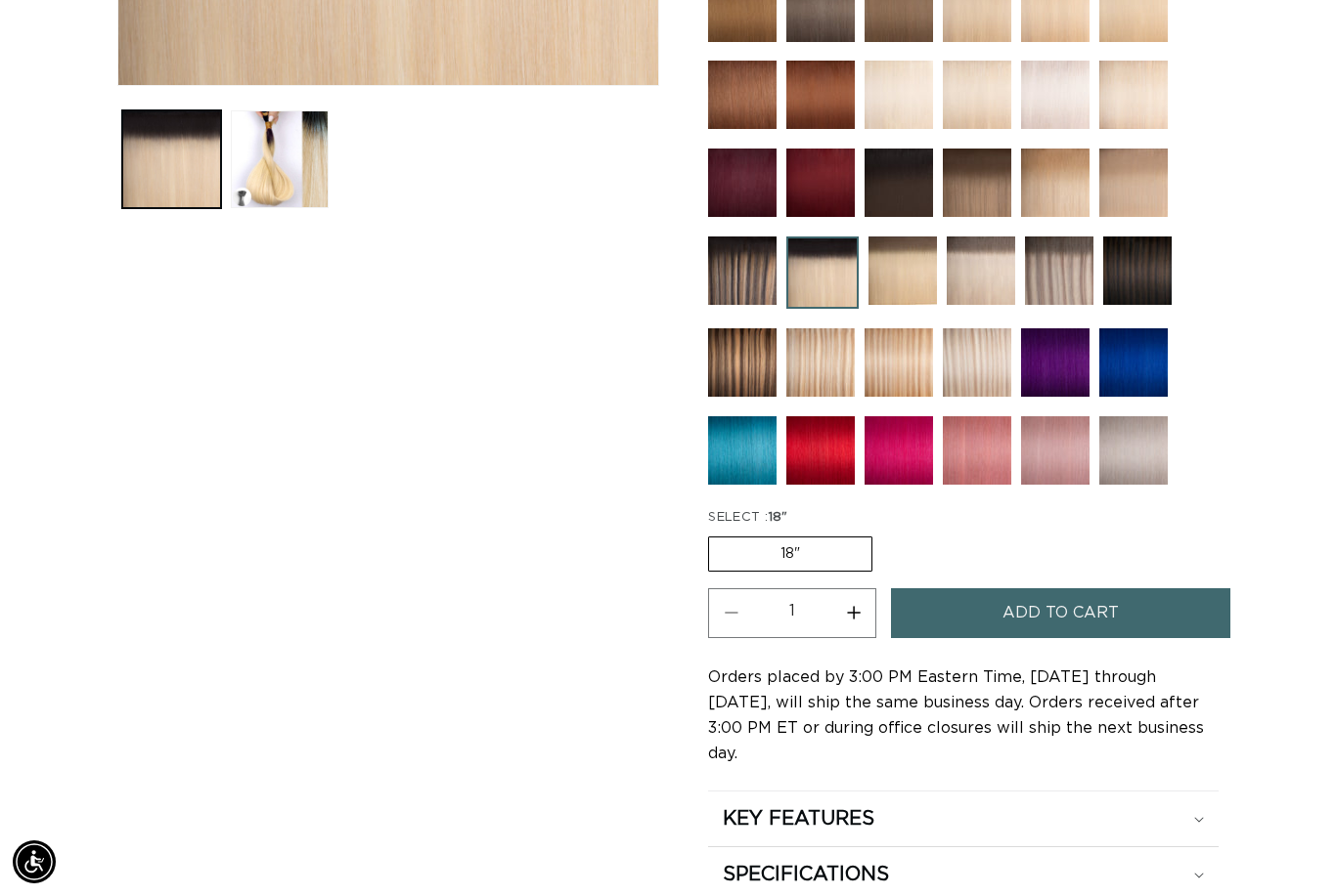
scroll to position [0, 1197]
click at [737, 368] on img at bounding box center [742, 362] width 68 height 68
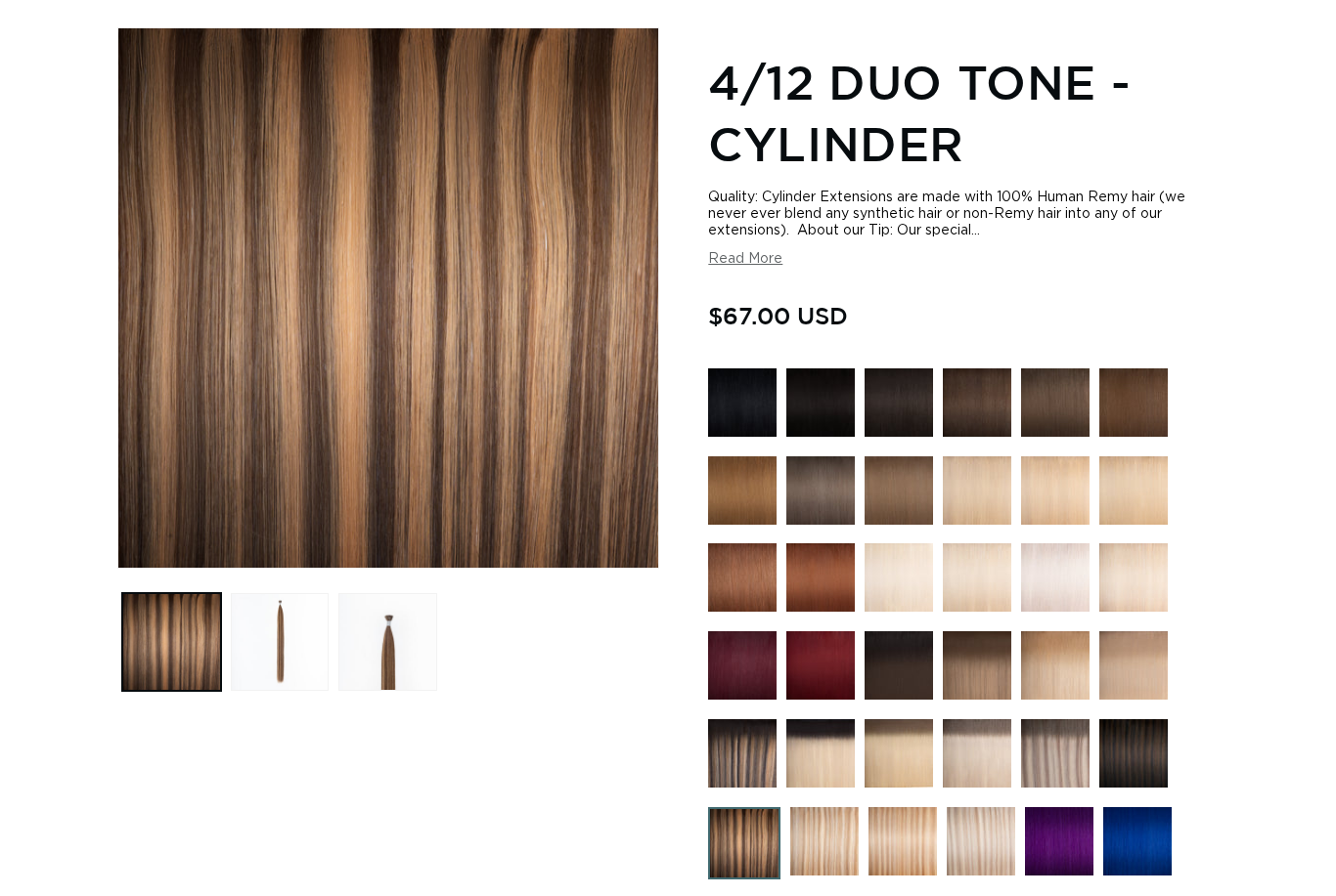
scroll to position [245, 0]
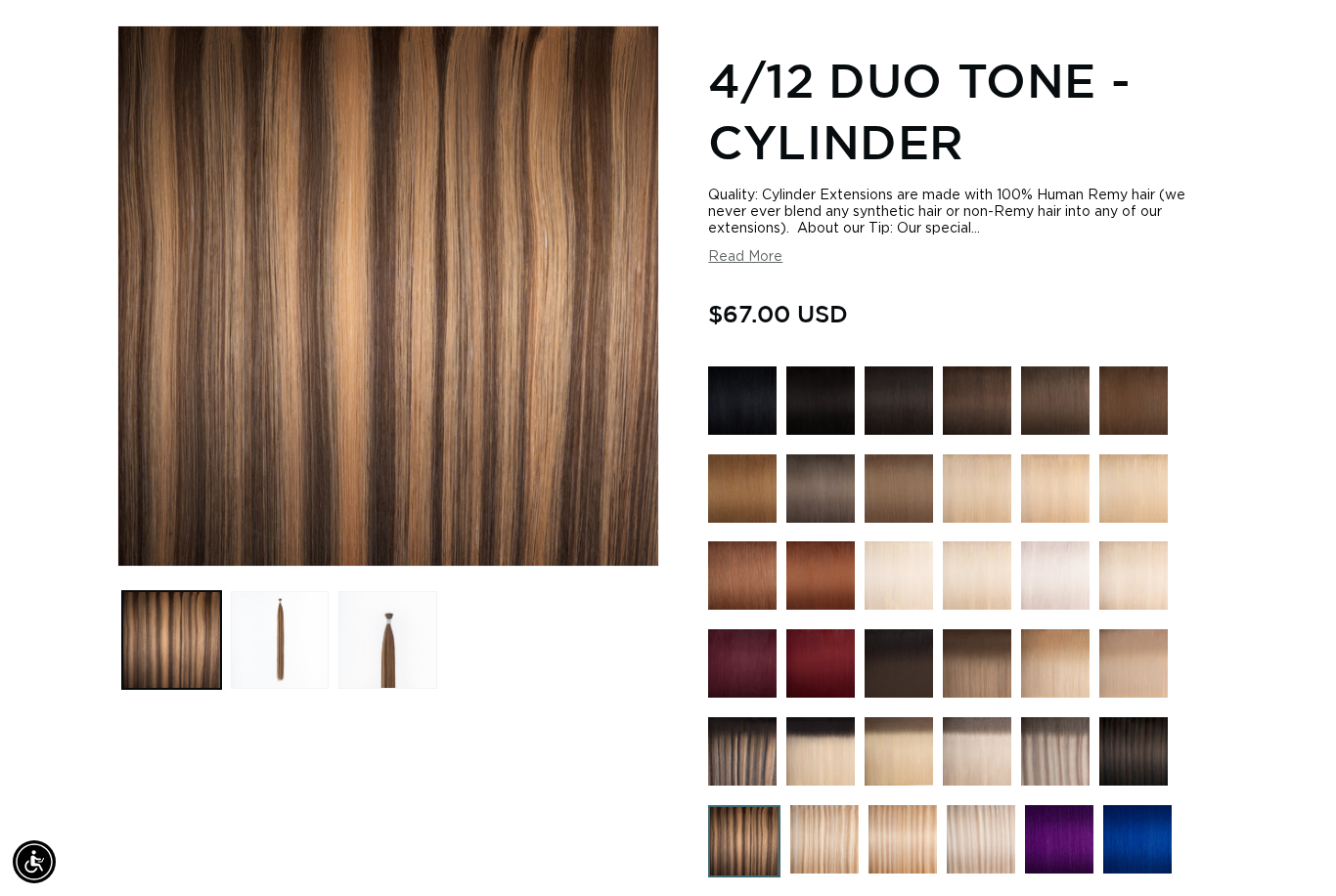
click at [299, 632] on button "Load image 2 in gallery view" at bounding box center [280, 641] width 99 height 99
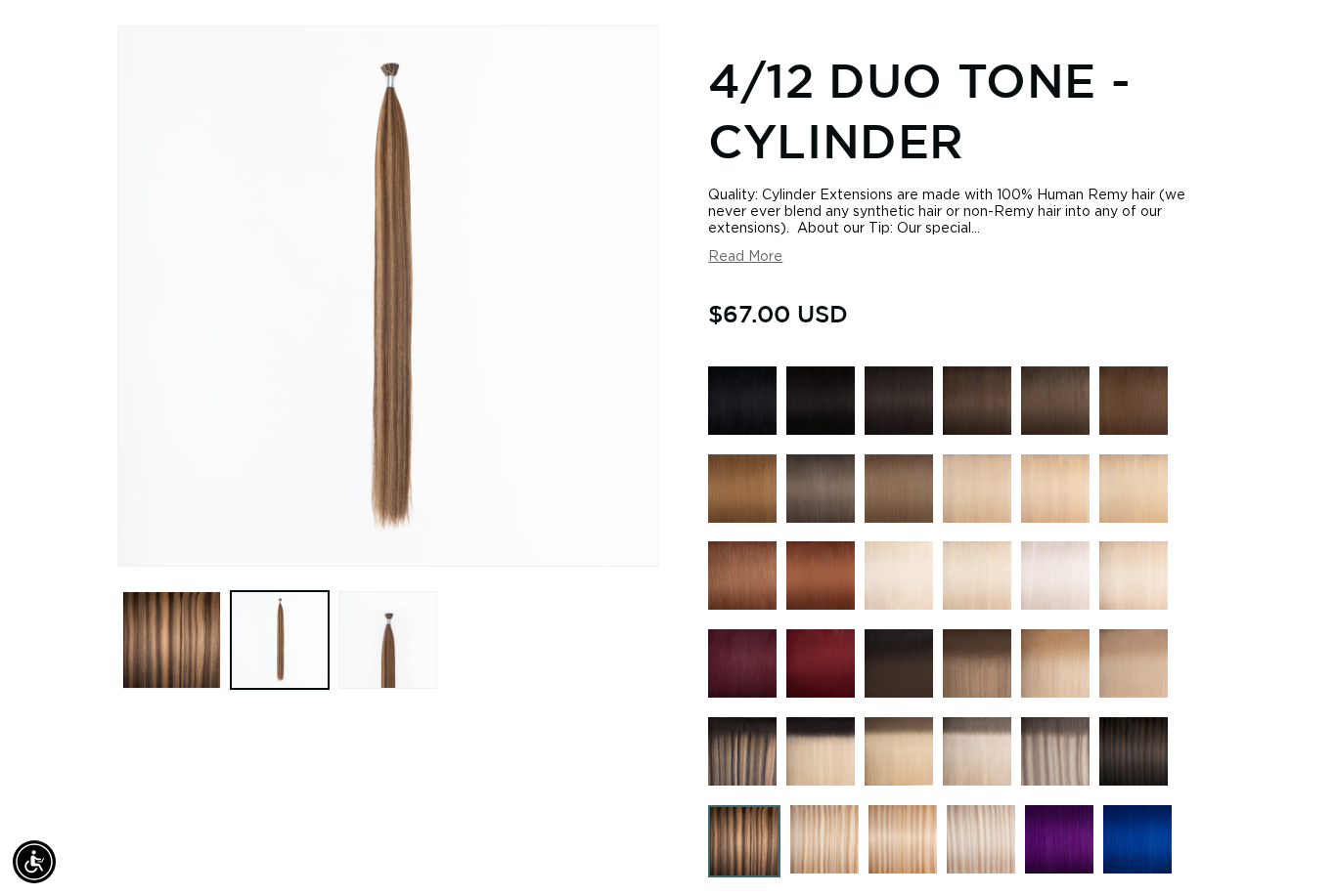
scroll to position [0, 1197]
click at [749, 759] on img at bounding box center [742, 751] width 68 height 68
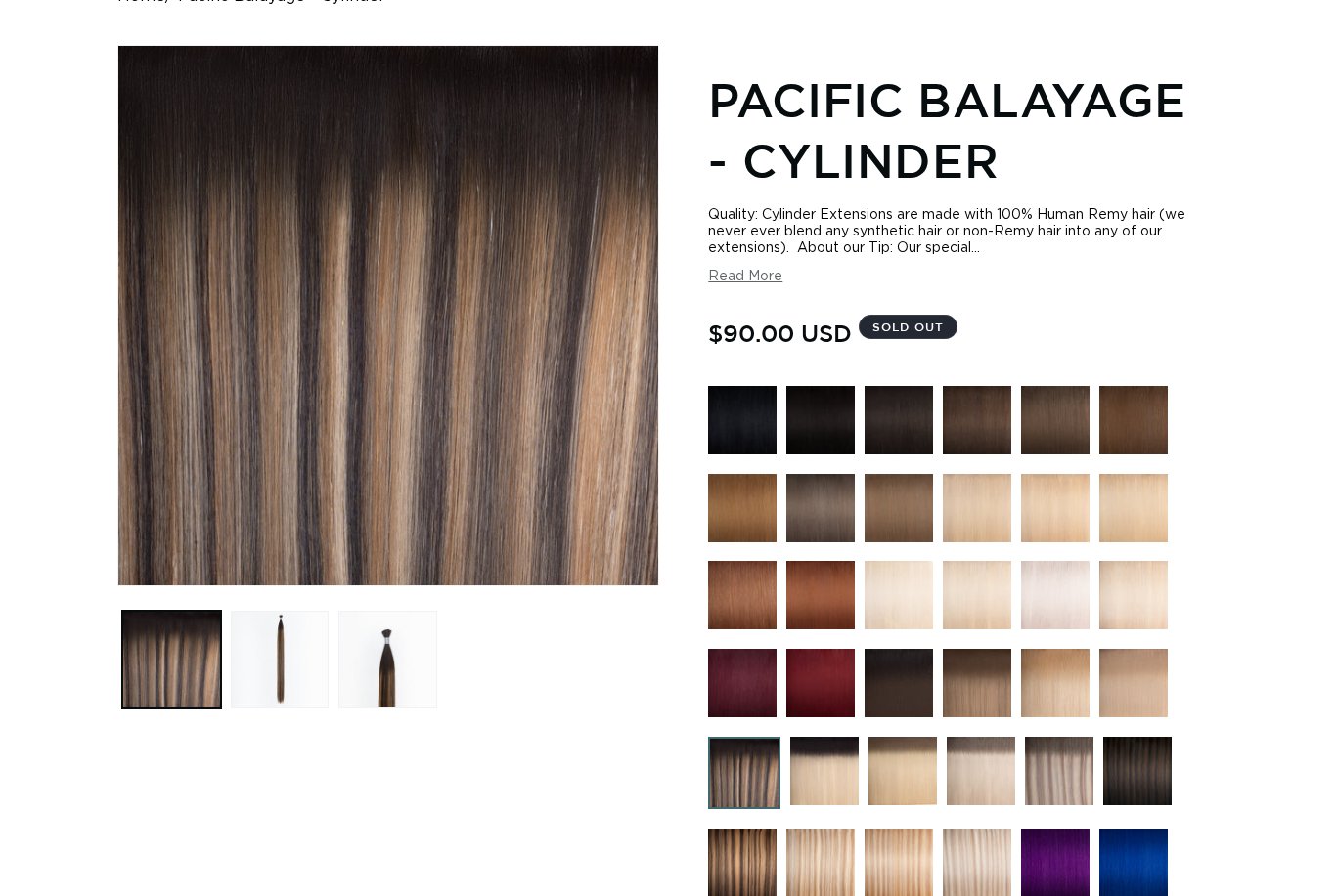
scroll to position [225, 0]
click at [275, 674] on button "Load image 2 in gallery view" at bounding box center [280, 660] width 99 height 99
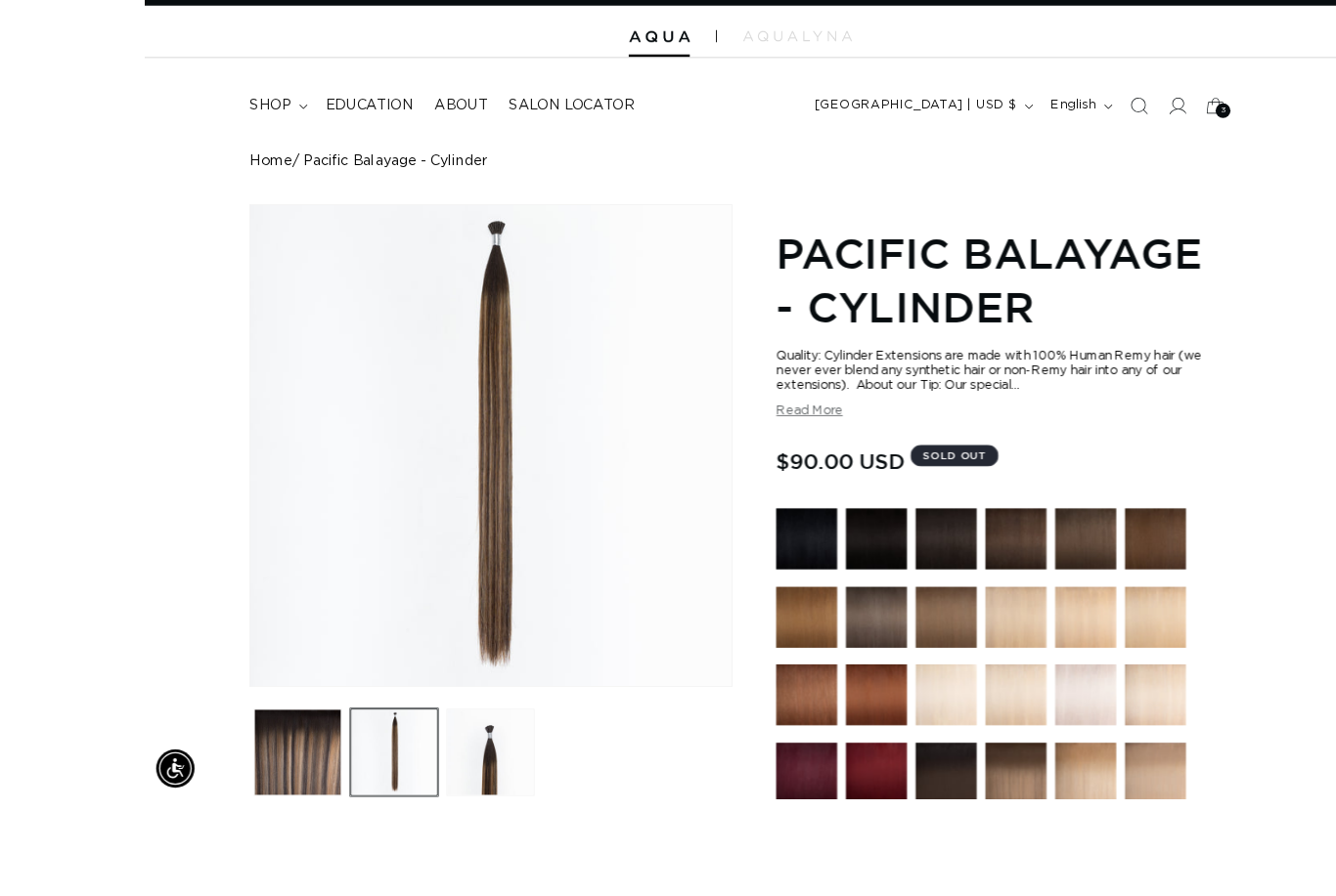
scroll to position [209, 0]
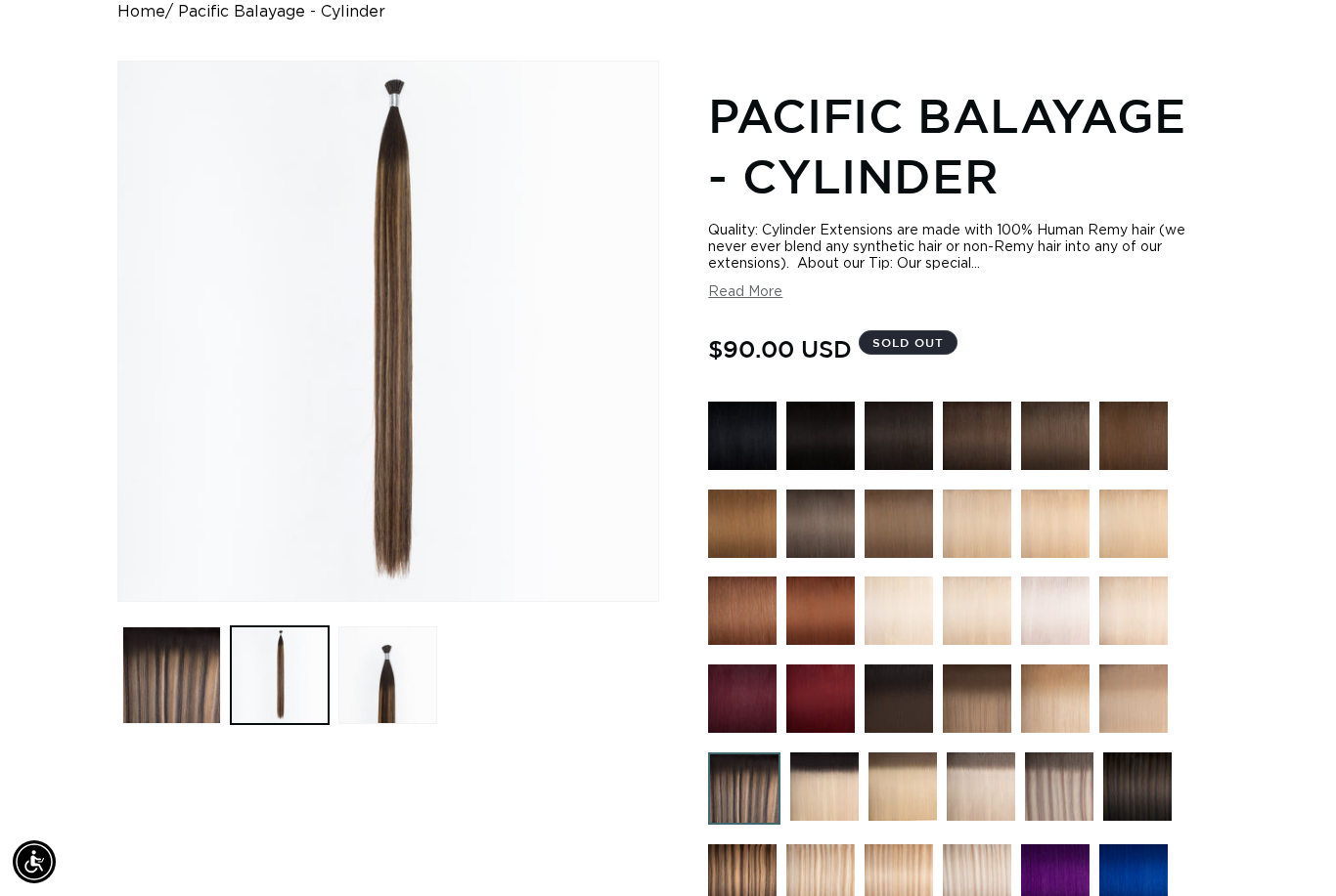
click at [155, 698] on button "Load image 1 in gallery view" at bounding box center [171, 676] width 99 height 99
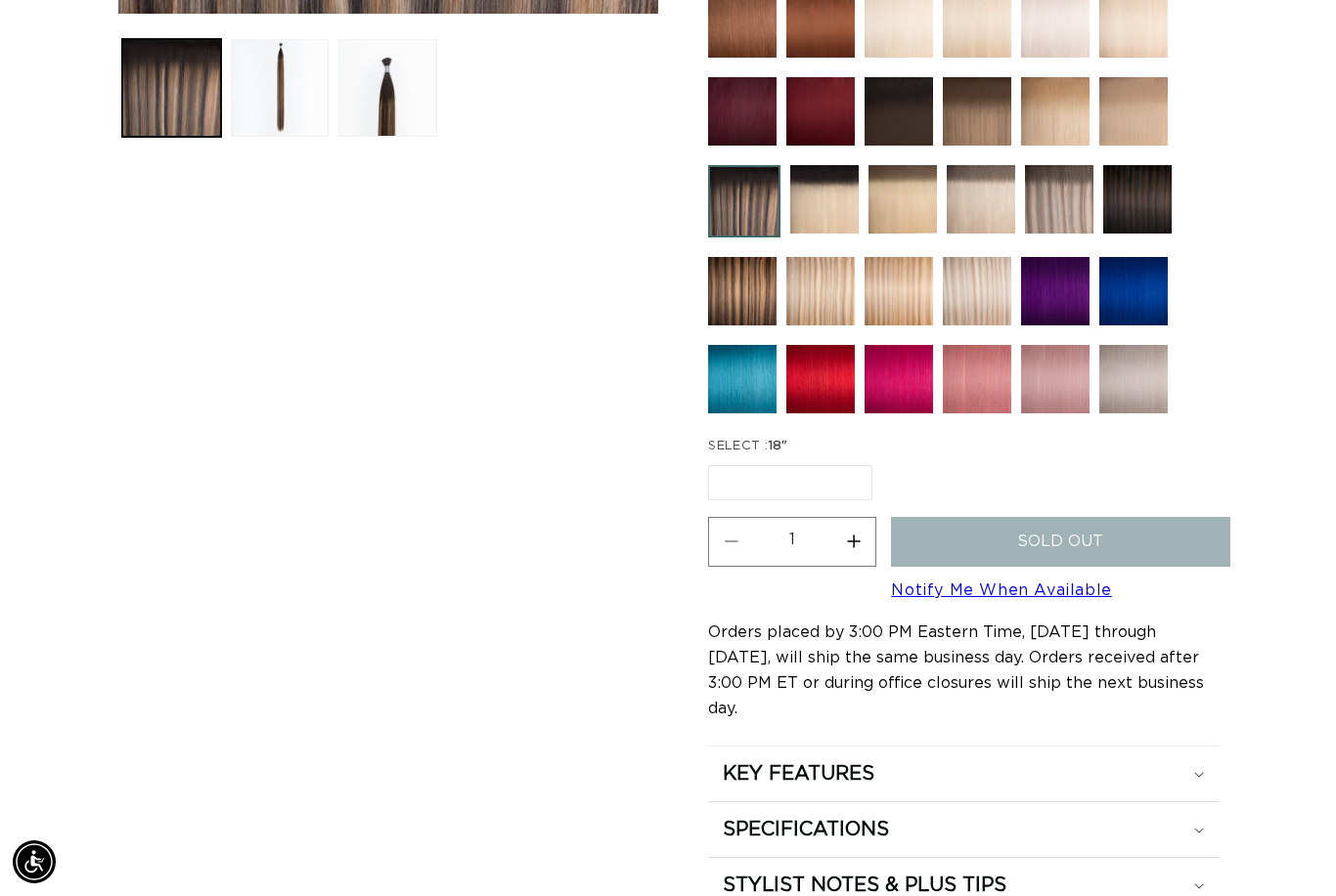
scroll to position [0, 0]
click at [1079, 598] on link "Notify Me When Available" at bounding box center [1001, 591] width 220 height 16
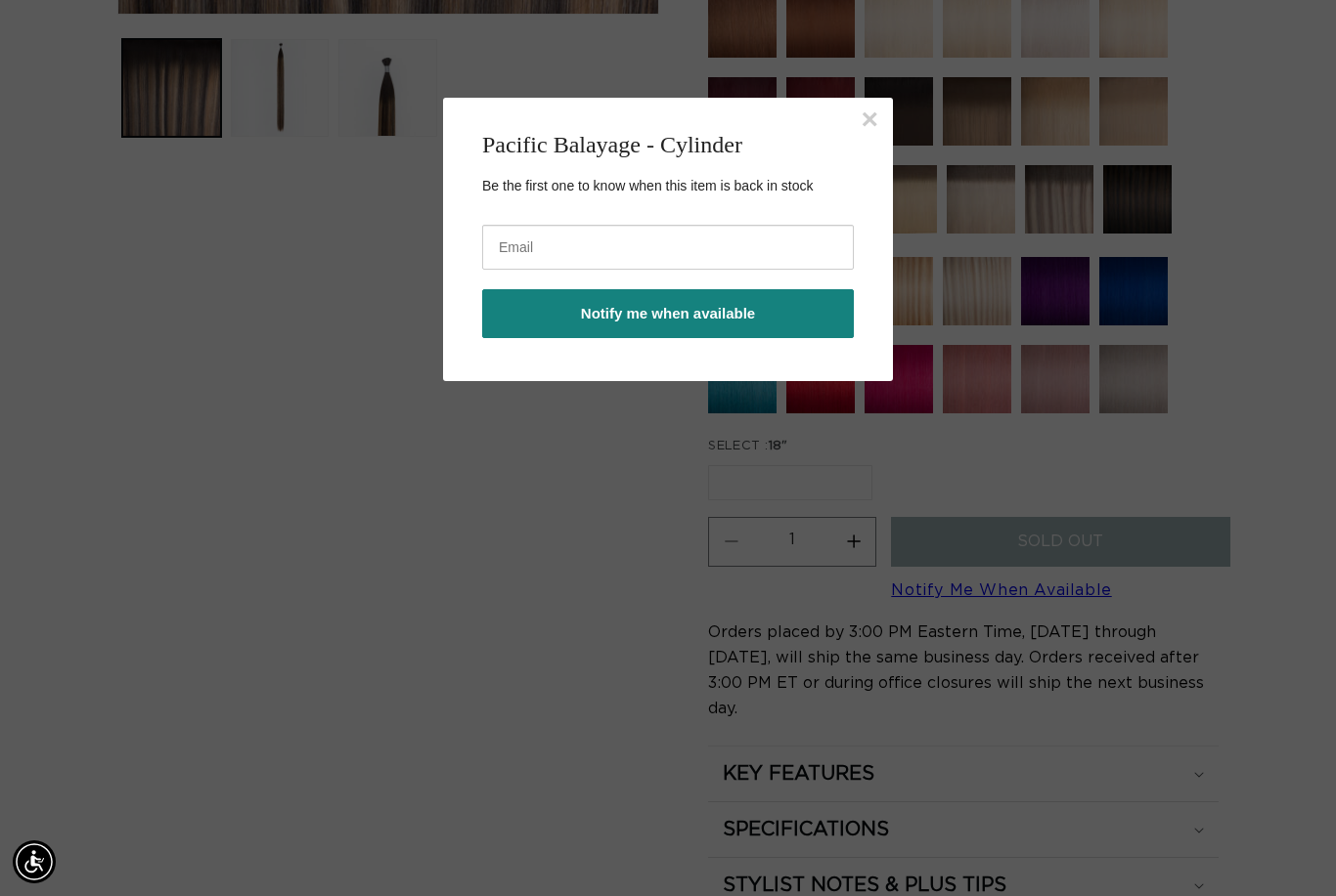
scroll to position [0, 1197]
click at [598, 248] on input "email" at bounding box center [668, 247] width 371 height 45
type input "nikisnipshair@gmail.com"
click at [719, 325] on button "Notify me when available" at bounding box center [668, 313] width 371 height 49
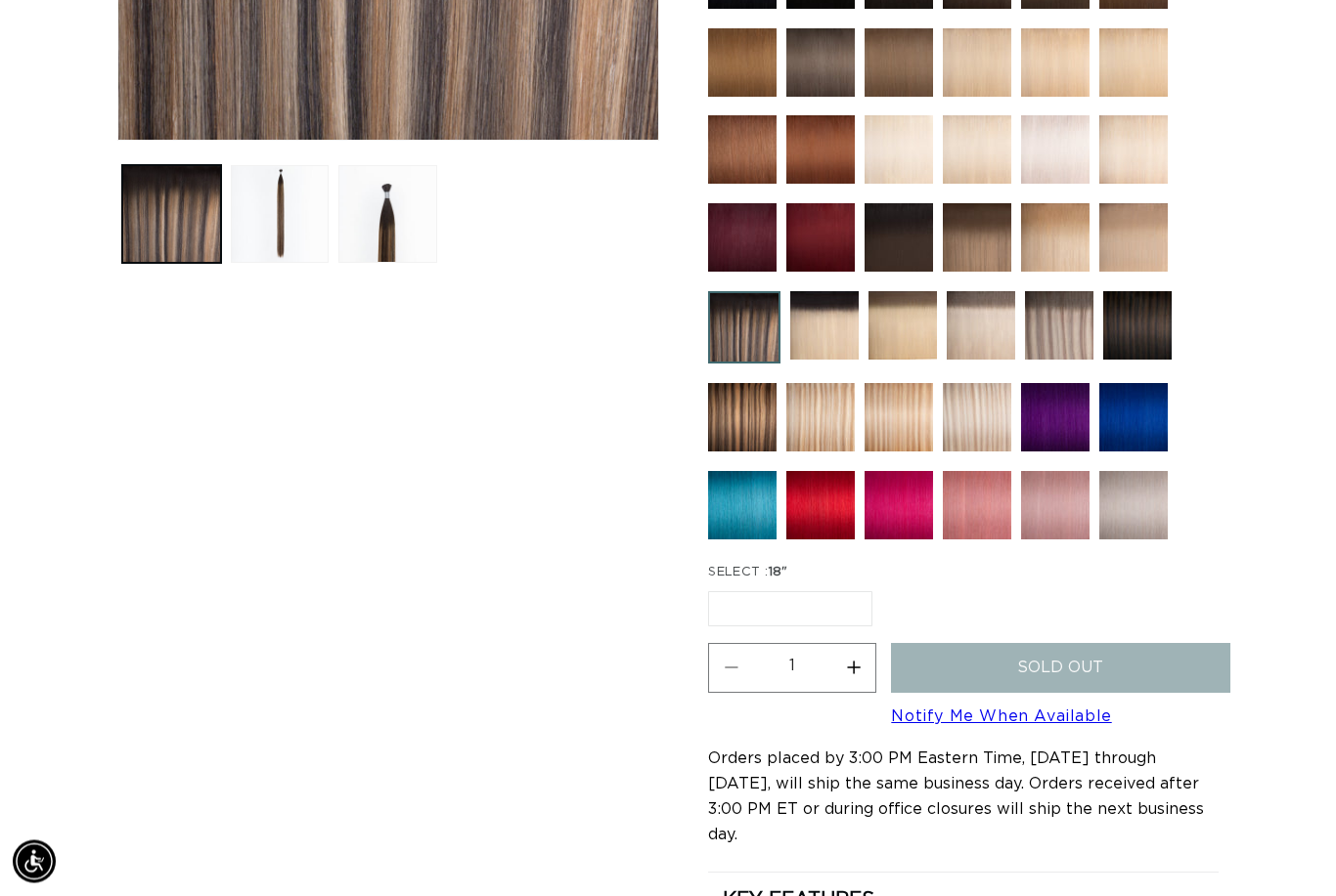
scroll to position [649, 0]
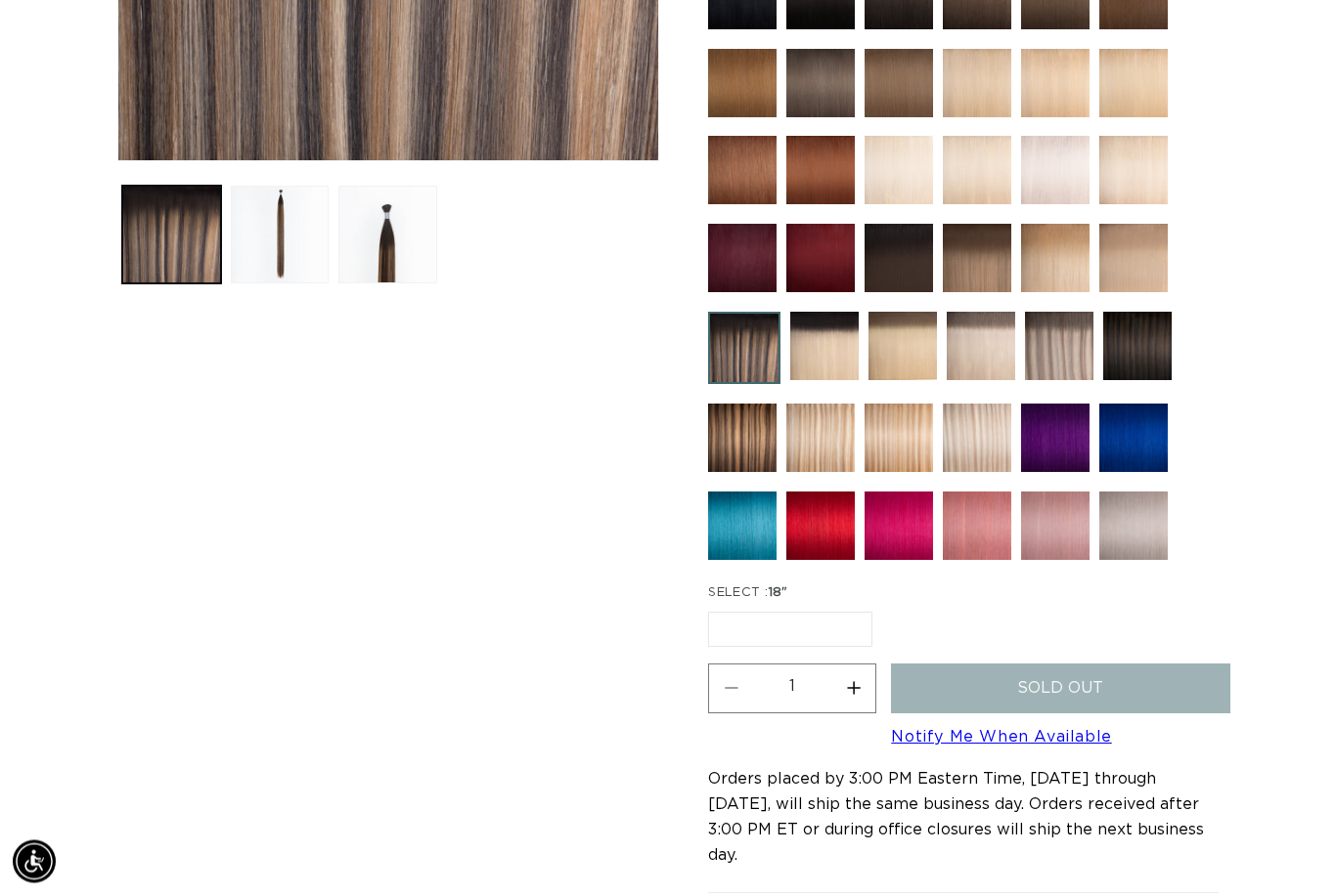
click at [1148, 348] on img at bounding box center [1137, 347] width 68 height 68
